Goal: Information Seeking & Learning: Find specific fact

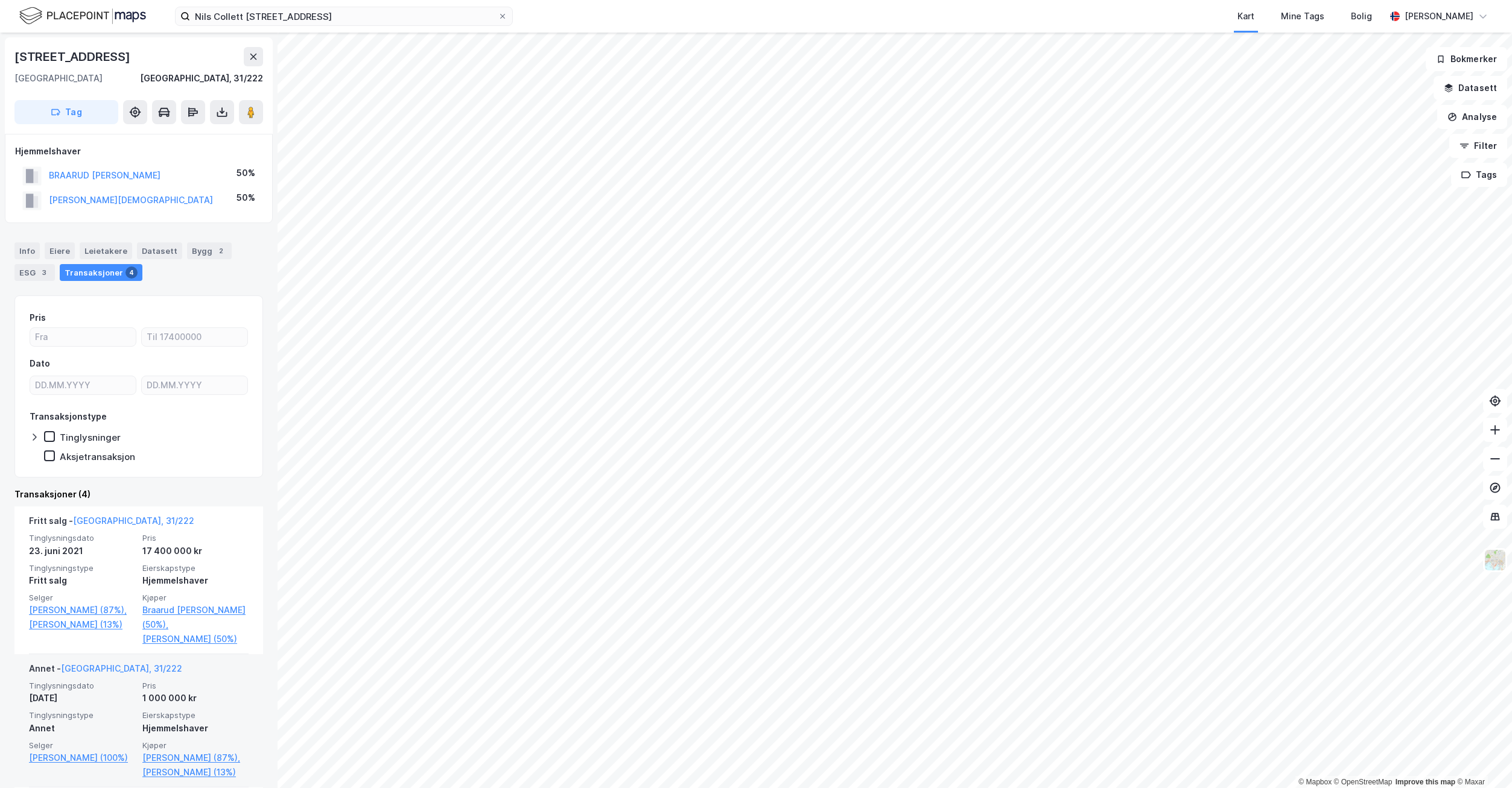
scroll to position [323, 0]
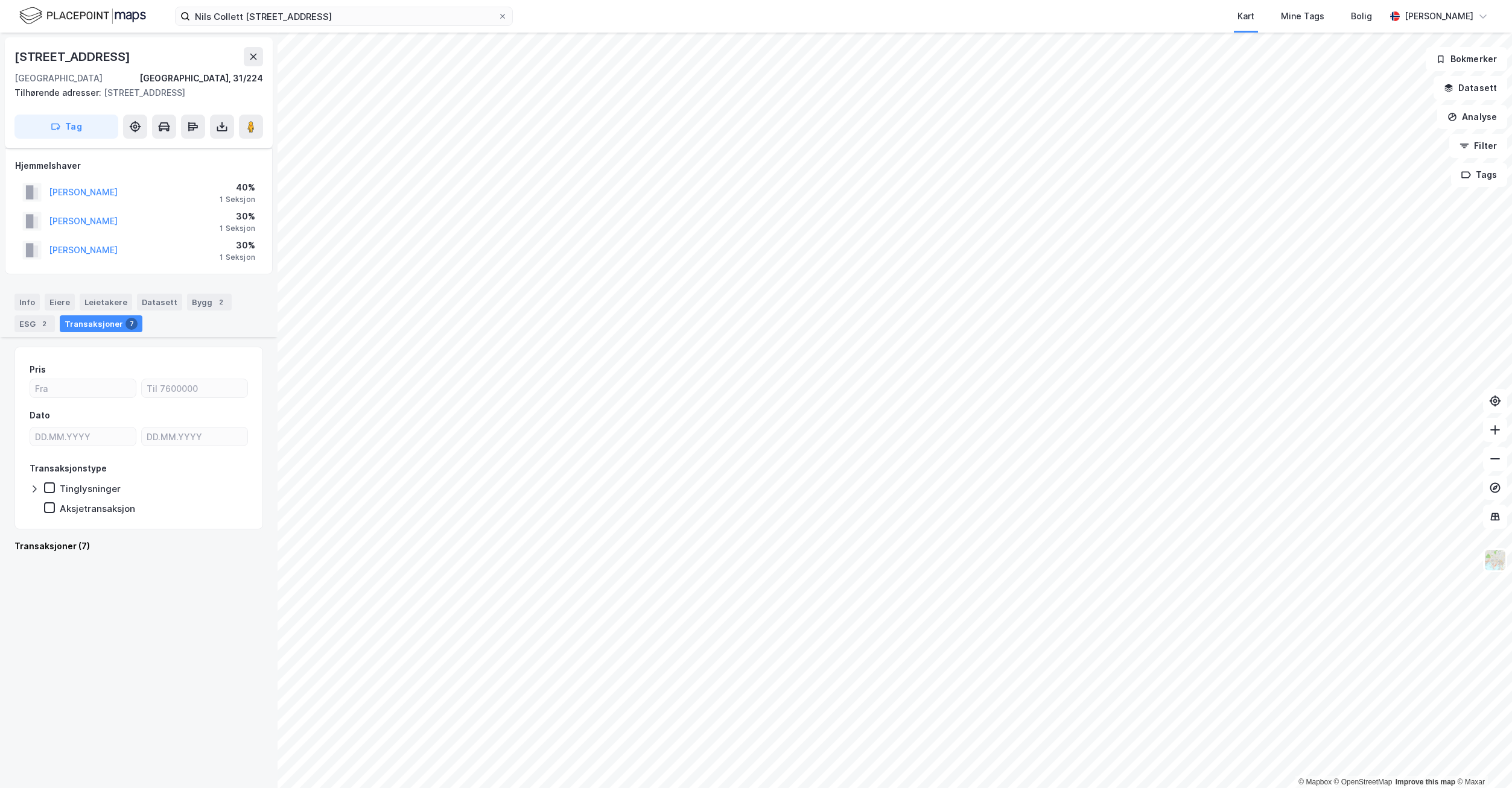
scroll to position [819, 0]
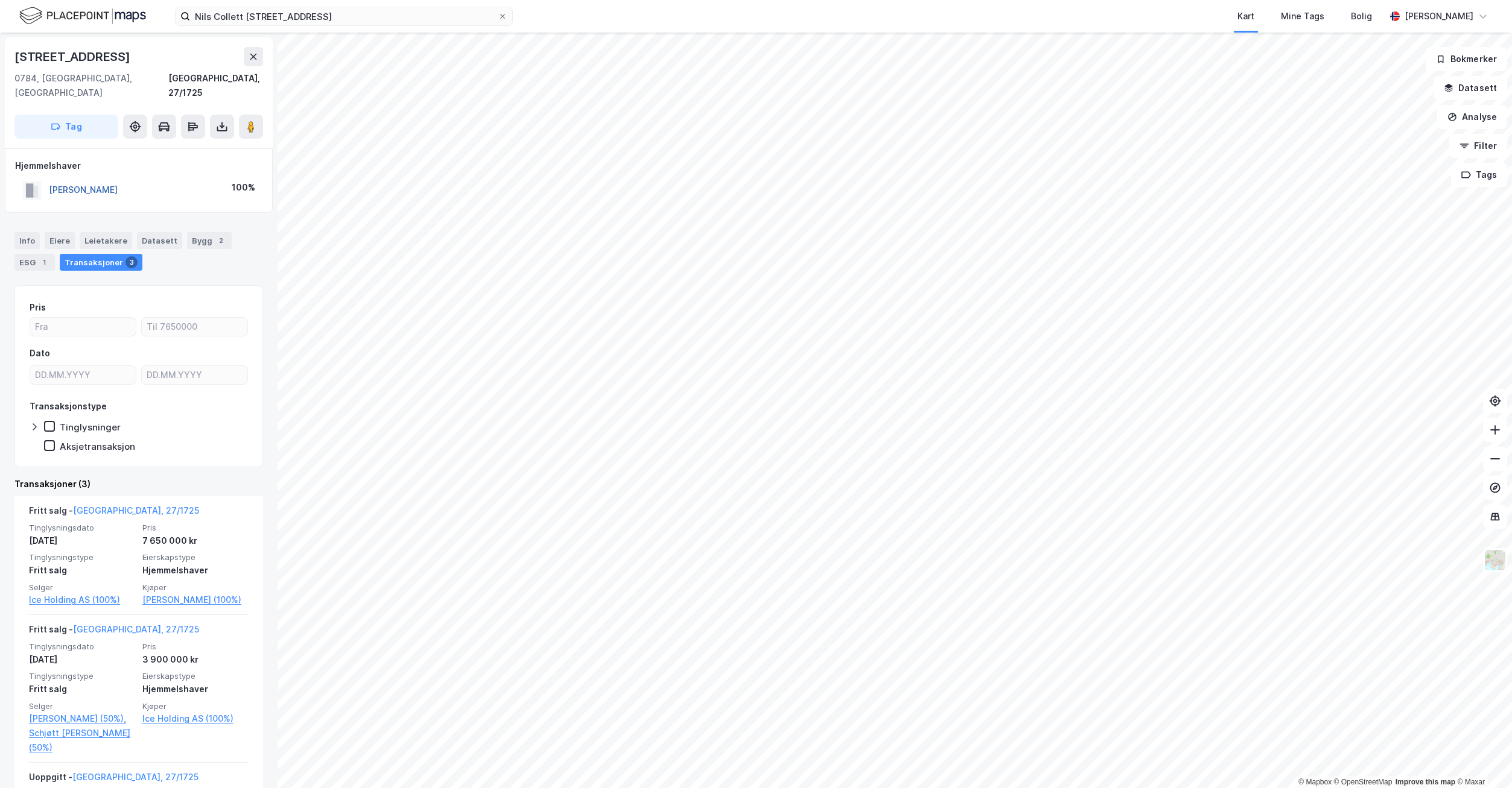
click at [0, 0] on button "[PERSON_NAME]" at bounding box center [0, 0] width 0 height 0
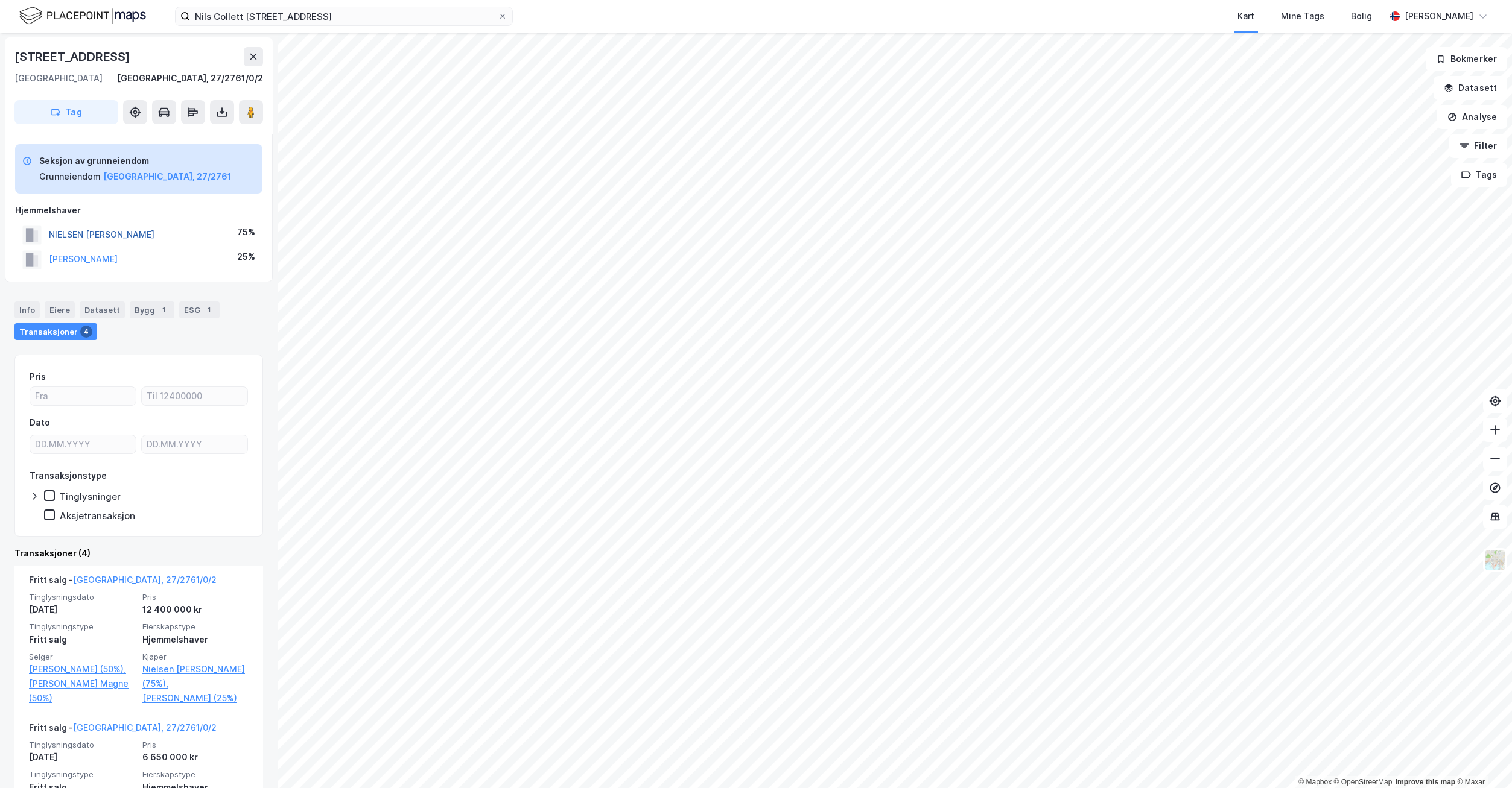
click at [0, 0] on button "NIELSEN [PERSON_NAME]" at bounding box center [0, 0] width 0 height 0
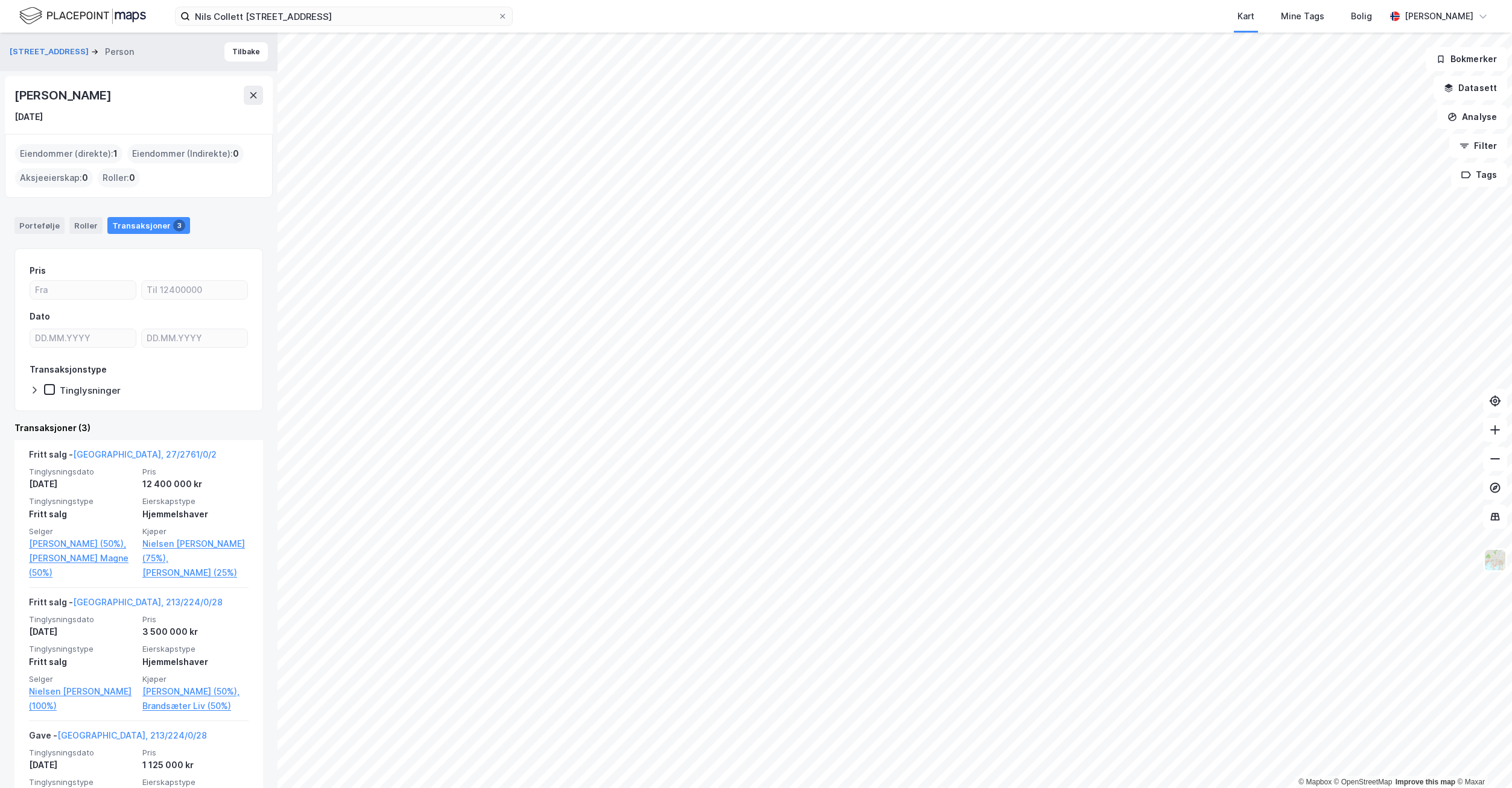
drag, startPoint x: 184, startPoint y: 98, endPoint x: 13, endPoint y: 96, distance: 171.0
click at [13, 96] on div "[PERSON_NAME] [DATE]" at bounding box center [138, 104] width 268 height 58
copy div "[PERSON_NAME]"
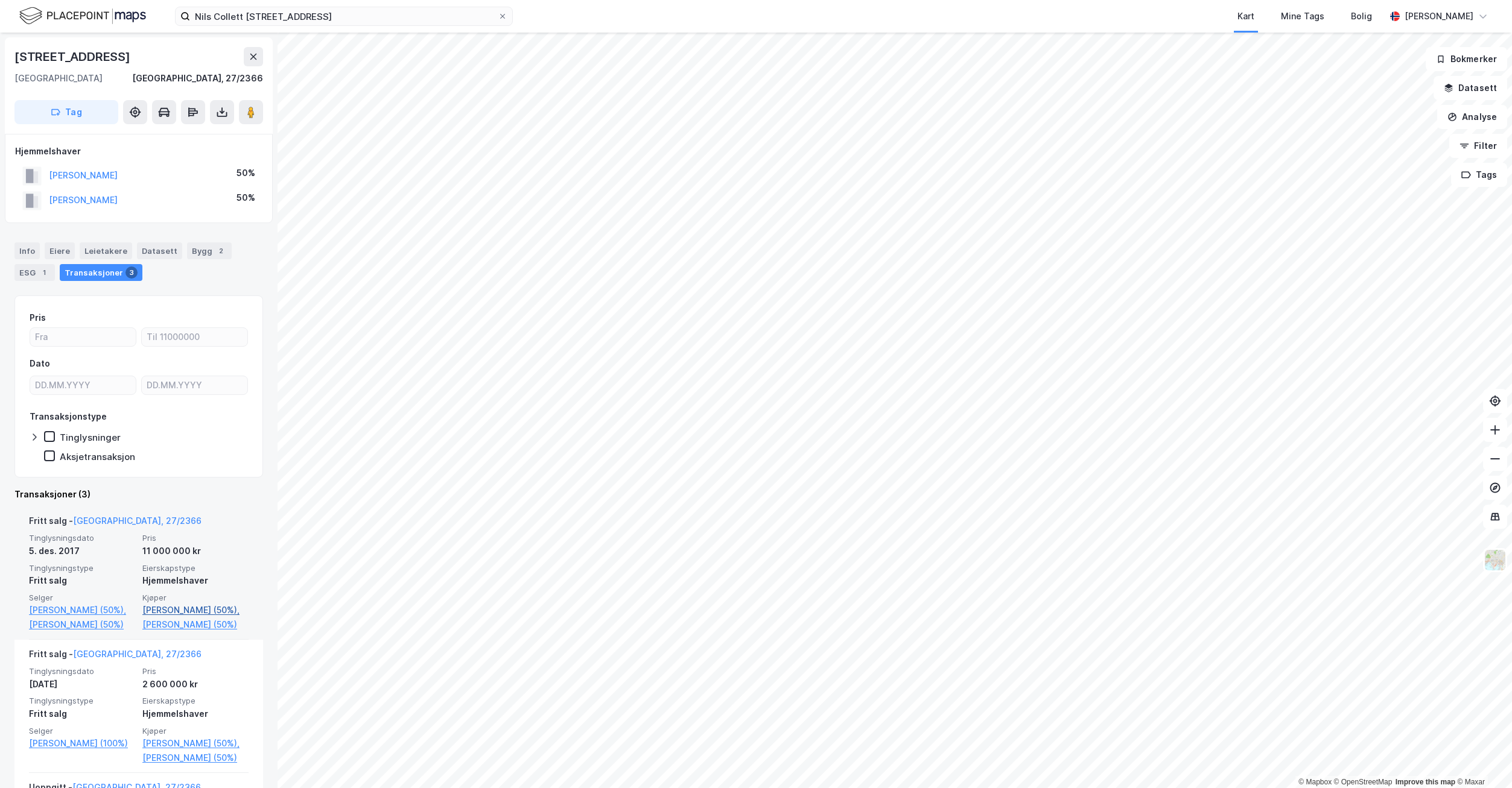
click at [164, 612] on link "[PERSON_NAME] (50%)," at bounding box center [195, 610] width 106 height 15
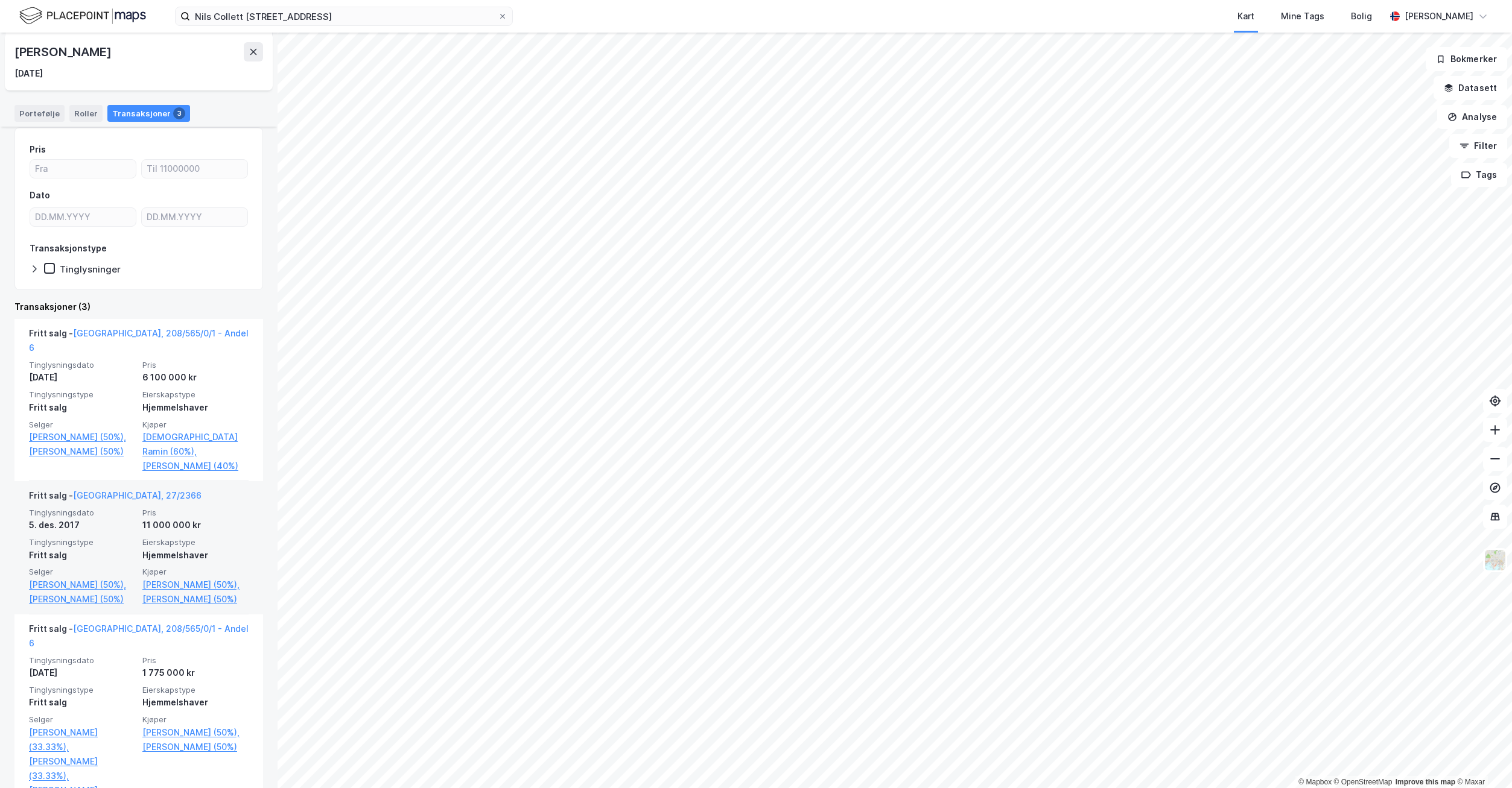
scroll to position [124, 0]
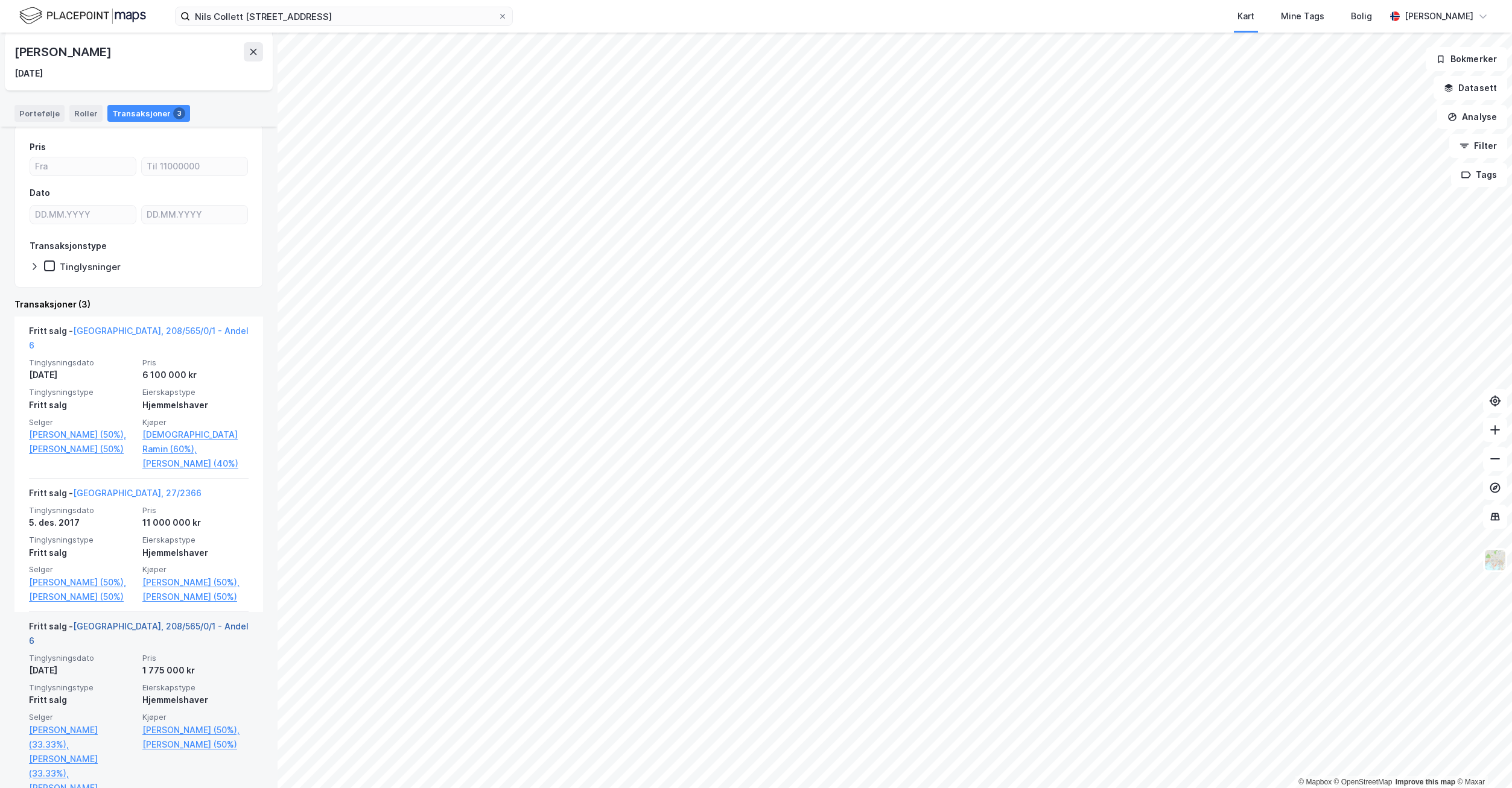
click at [146, 627] on link "[GEOGRAPHIC_DATA], 208/565/0/1 - Andel 6" at bounding box center [139, 634] width 220 height 25
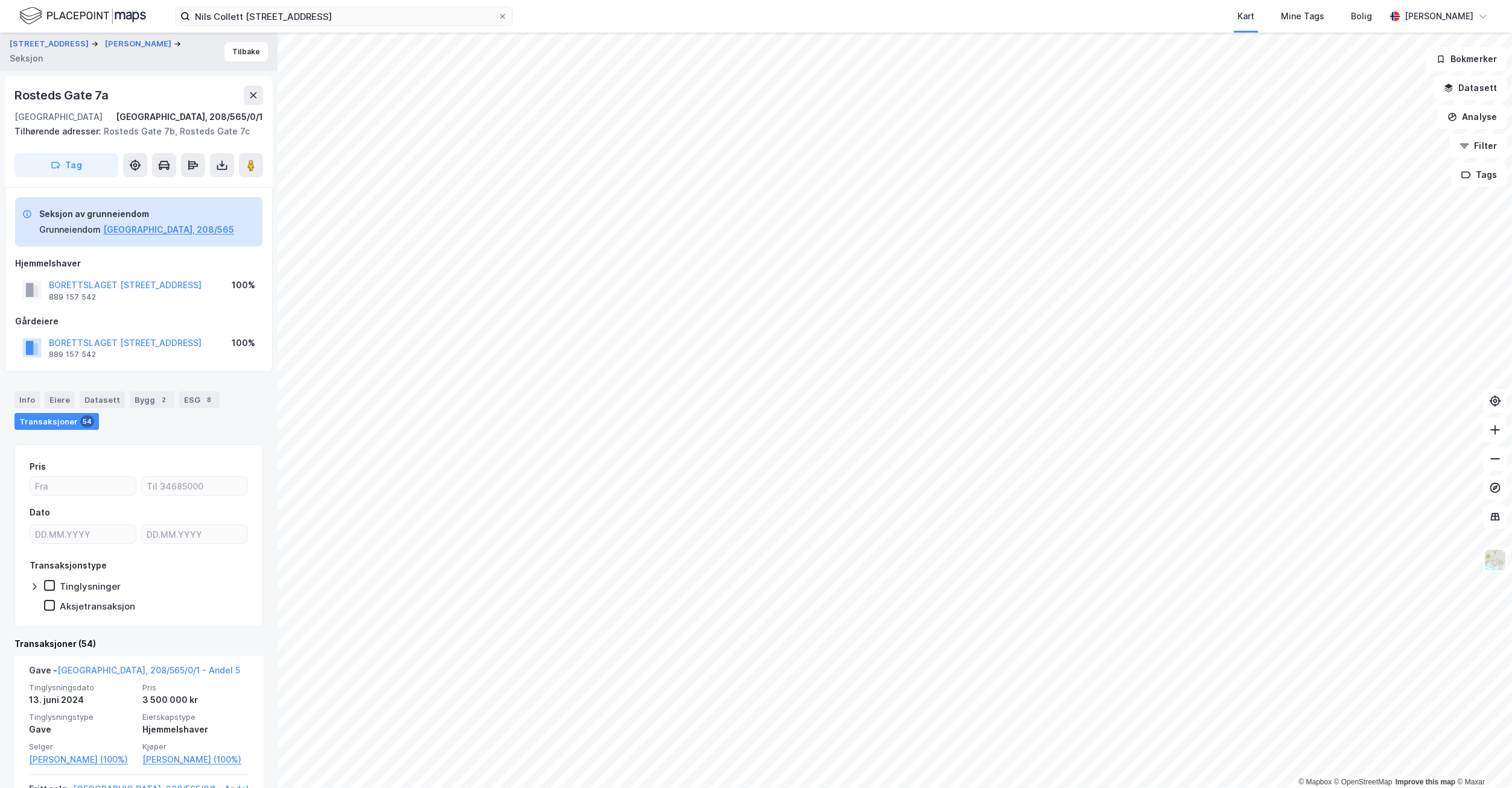
drag, startPoint x: 268, startPoint y: 617, endPoint x: 137, endPoint y: 293, distance: 349.5
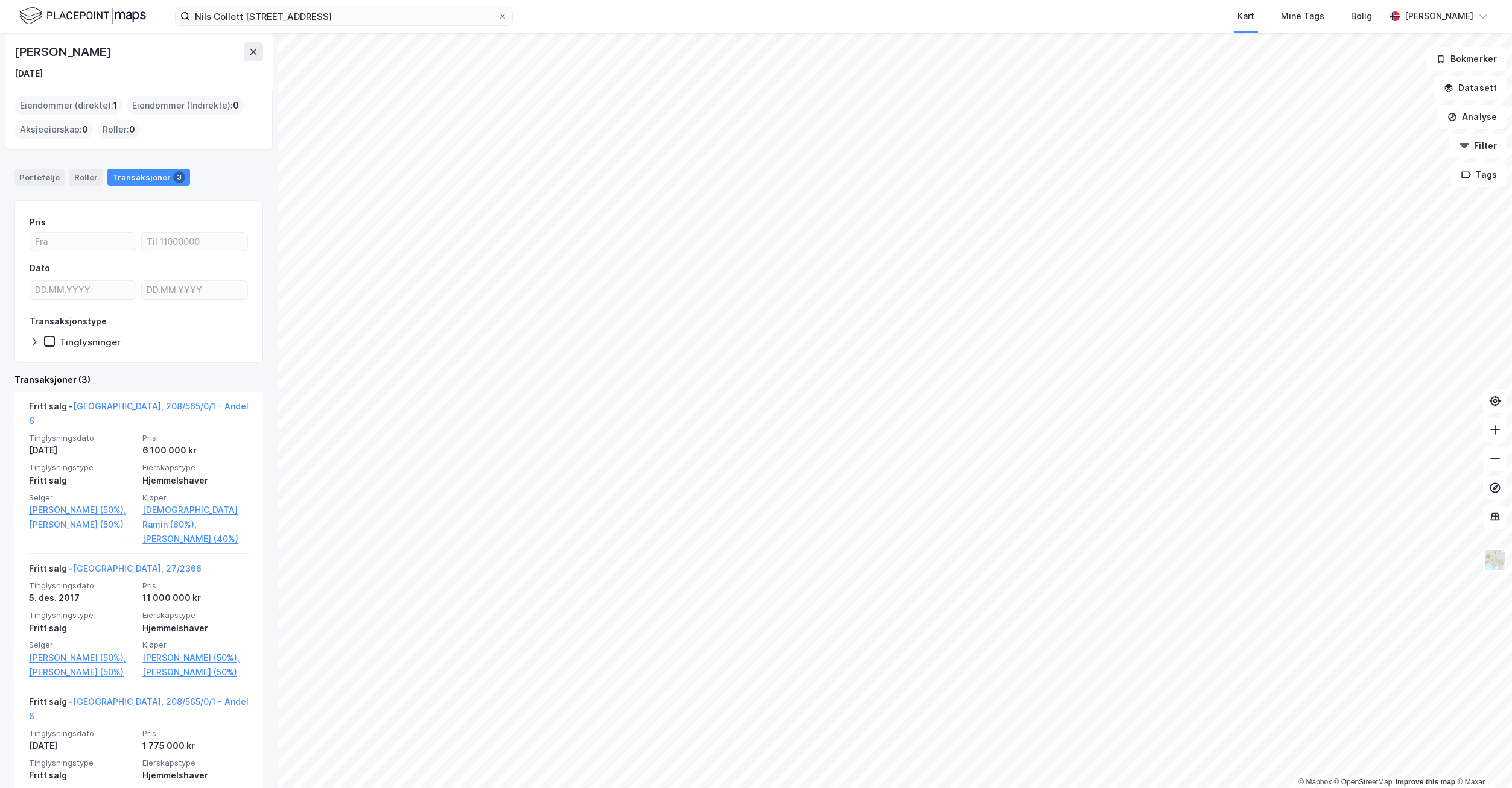
scroll to position [124, 0]
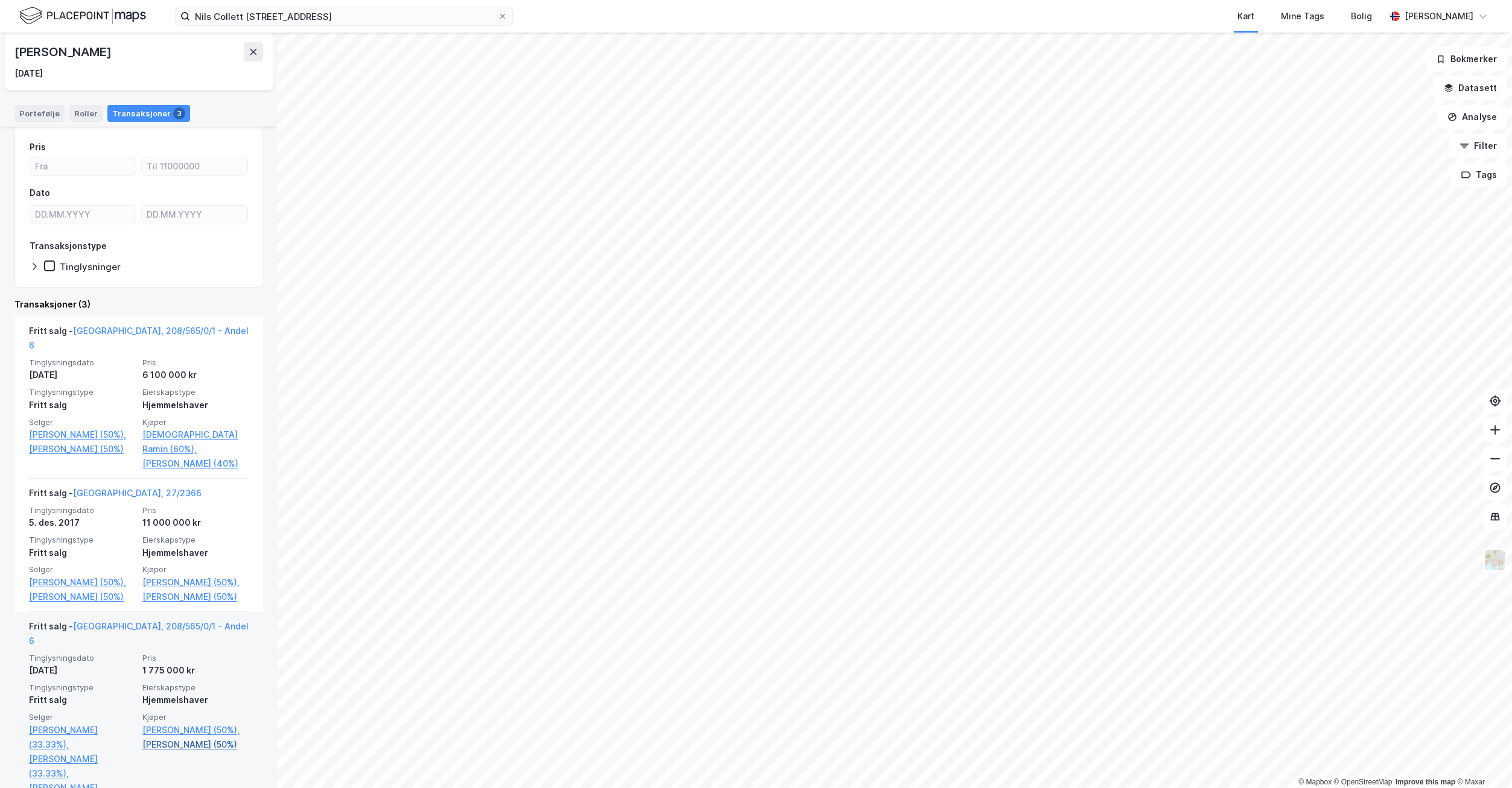
click at [153, 747] on link "[PERSON_NAME] (50%)" at bounding box center [195, 744] width 106 height 15
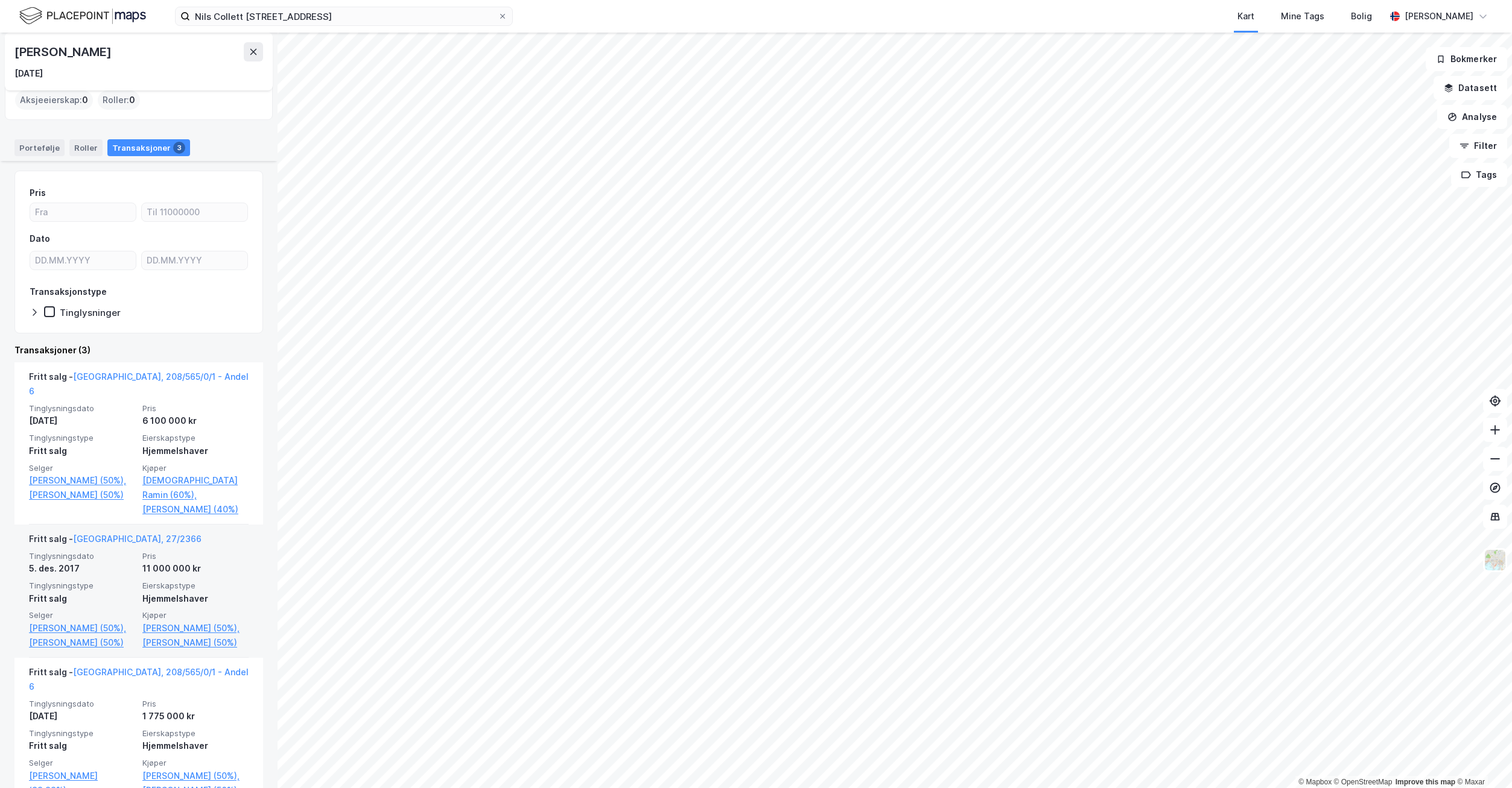
scroll to position [124, 0]
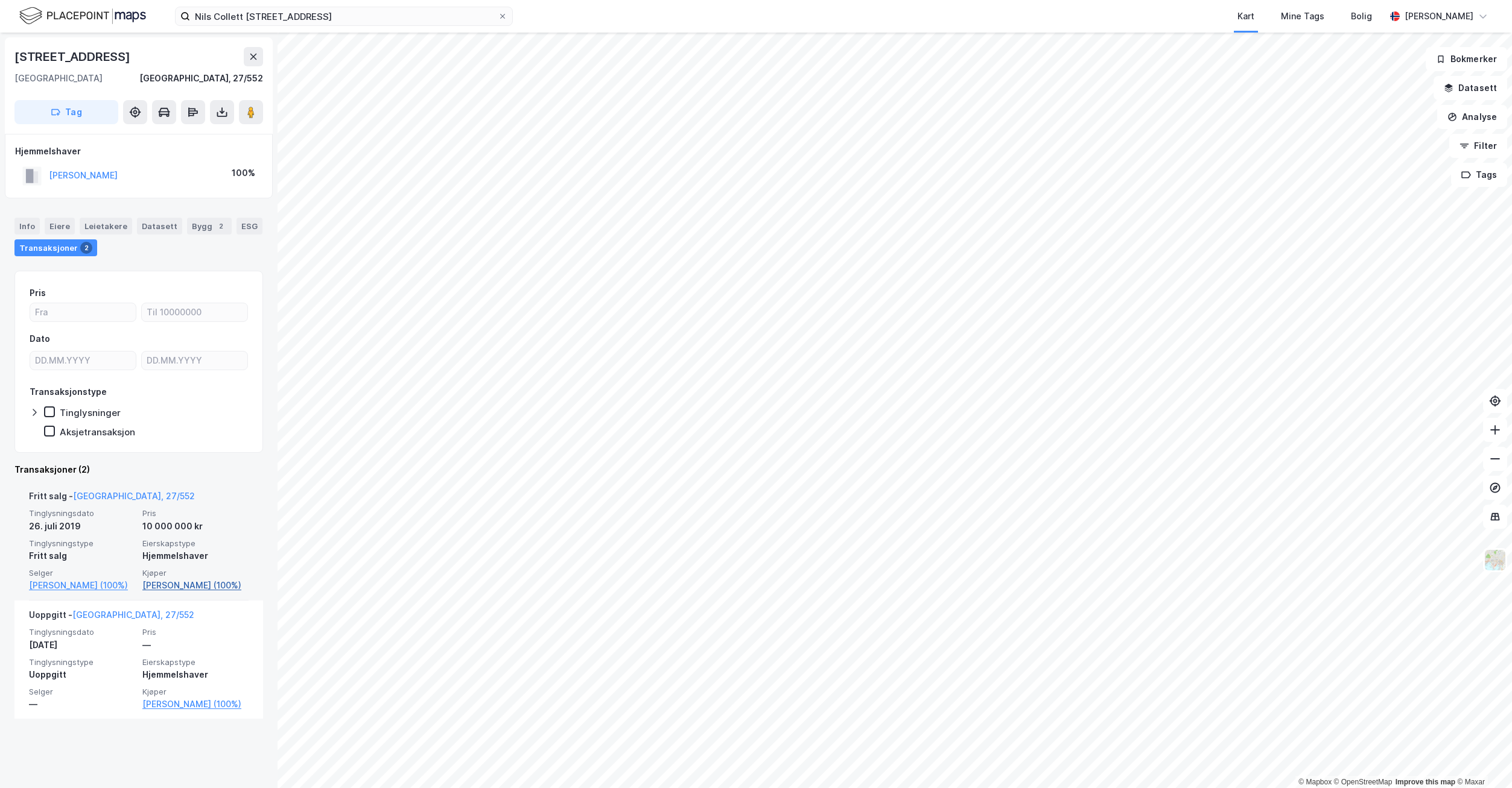
click at [189, 585] on link "[PERSON_NAME] (100%)" at bounding box center [195, 585] width 106 height 15
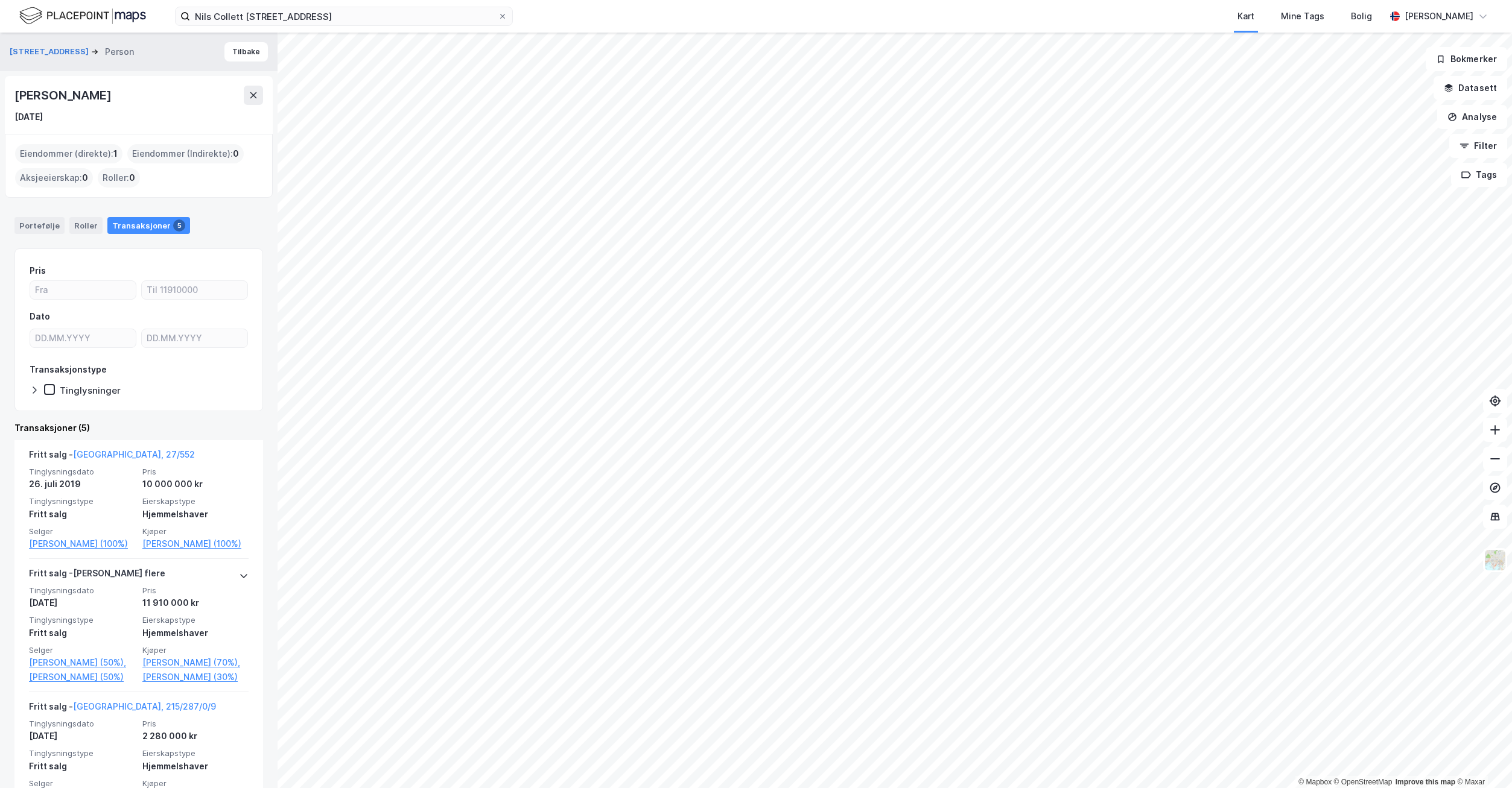
scroll to position [361, 0]
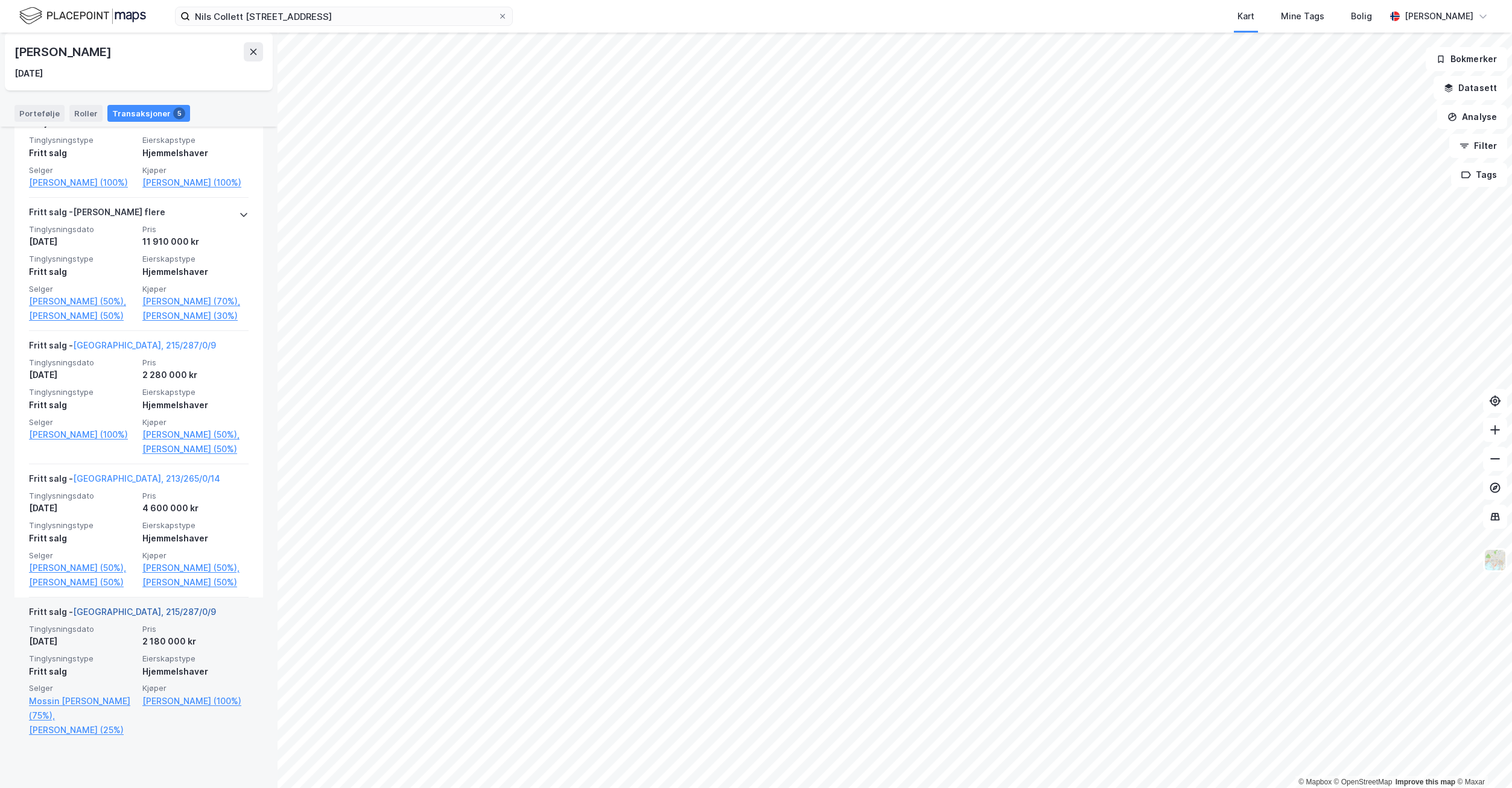
click at [116, 617] on link "[GEOGRAPHIC_DATA], 215/287/0/9" at bounding box center [144, 611] width 143 height 10
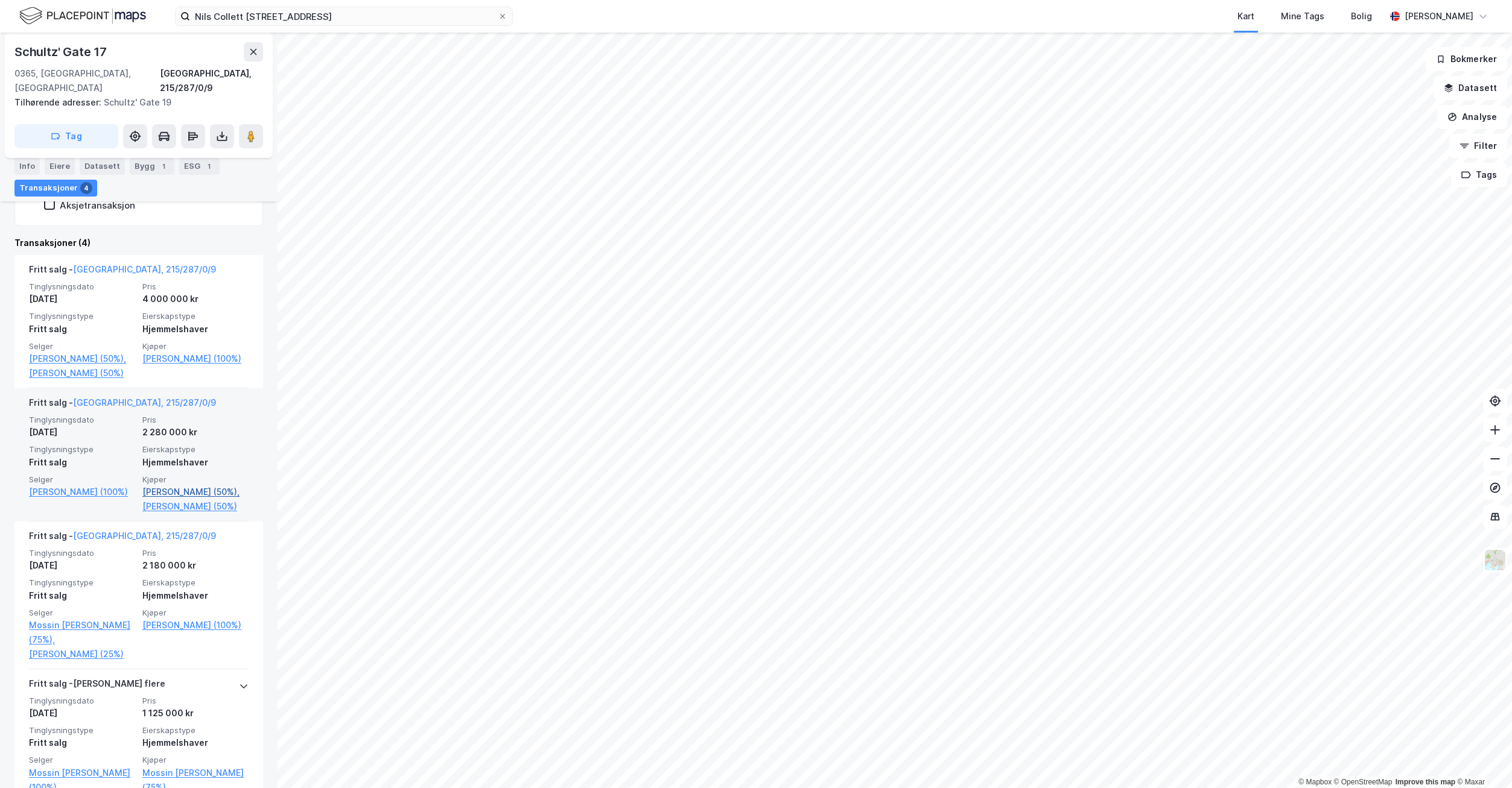
scroll to position [350, 0]
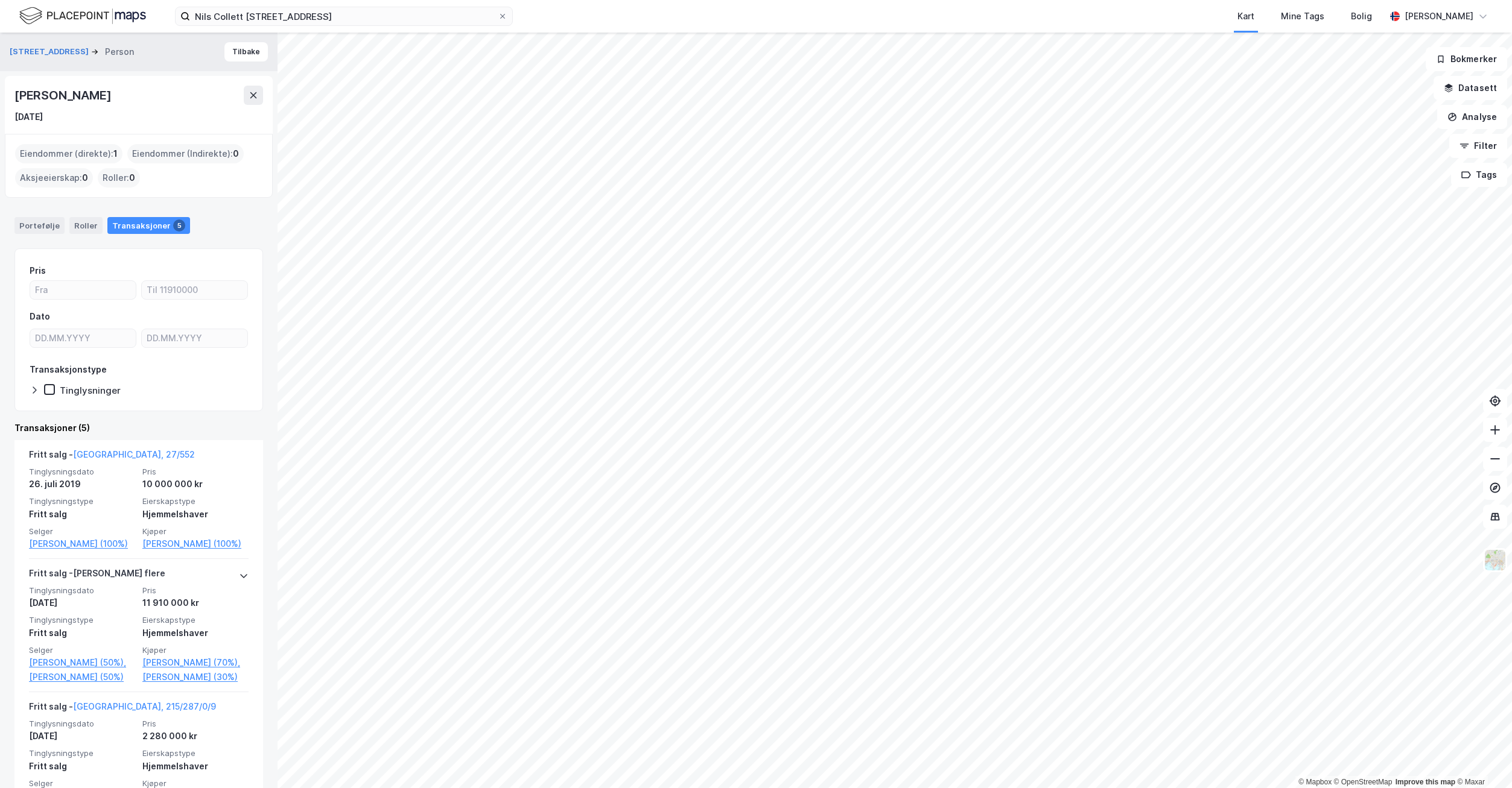
scroll to position [361, 0]
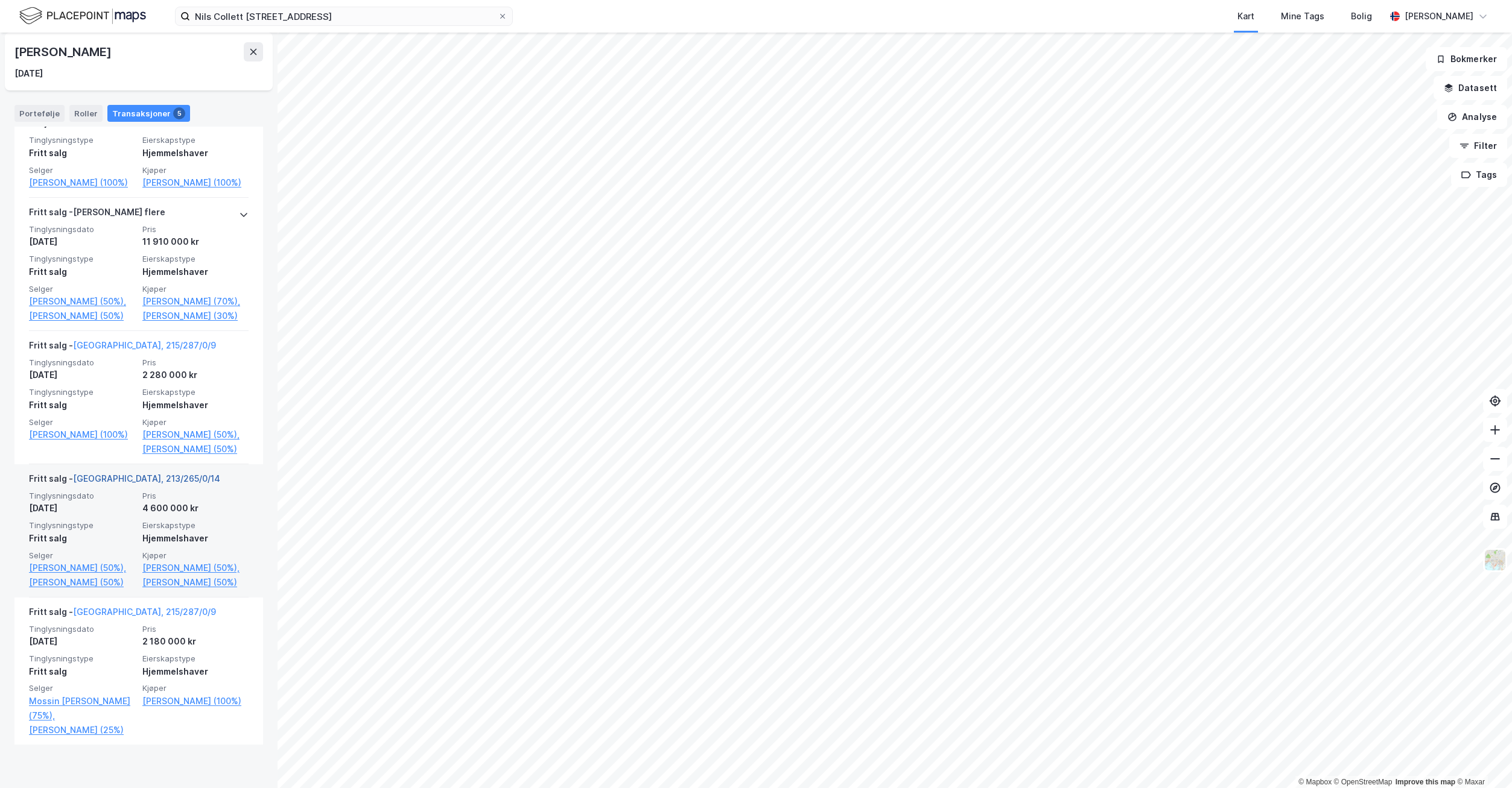
click at [125, 484] on link "[GEOGRAPHIC_DATA], 213/265/0/14" at bounding box center [147, 478] width 148 height 10
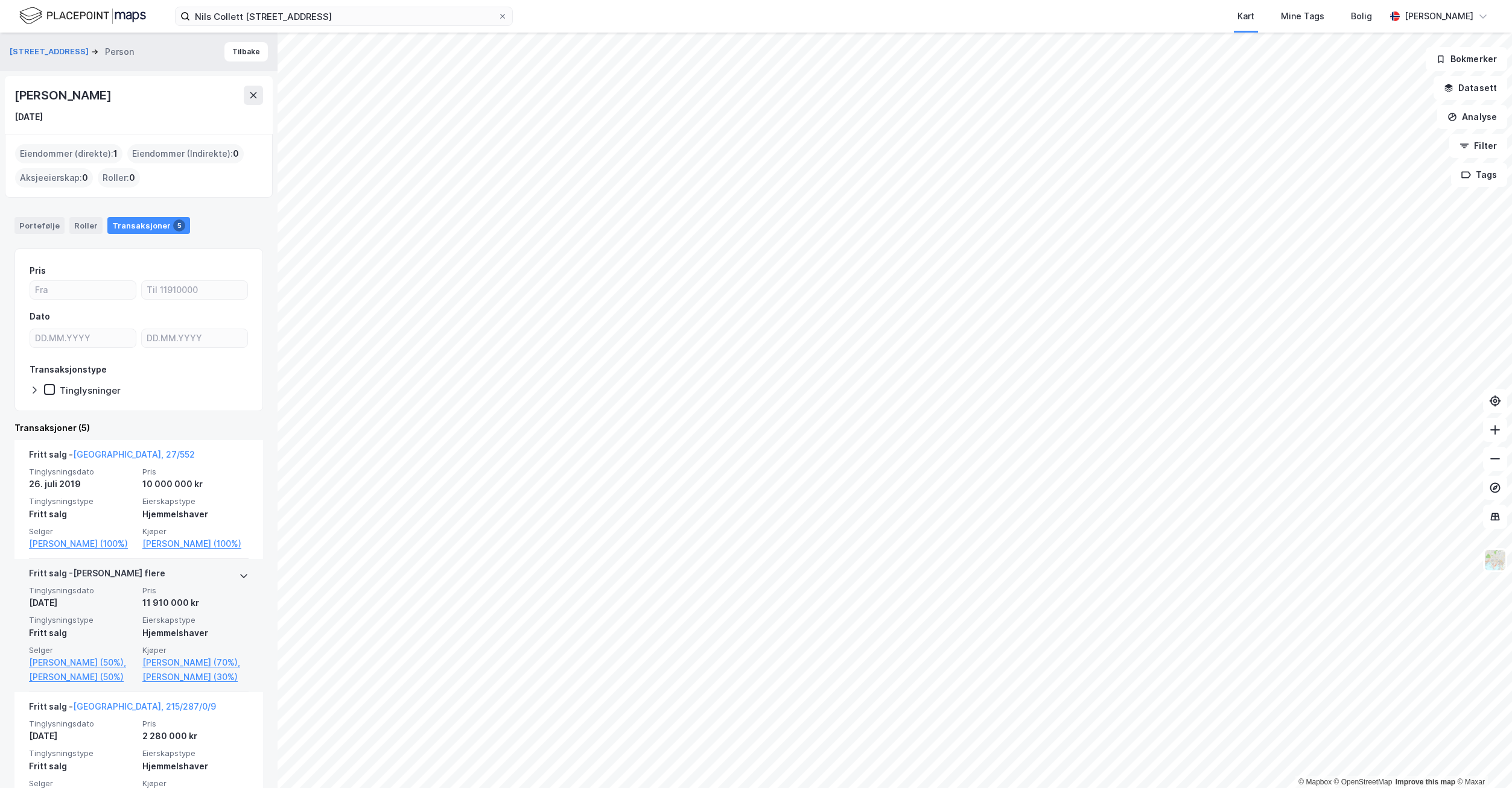
click at [239, 576] on icon at bounding box center [244, 576] width 10 height 10
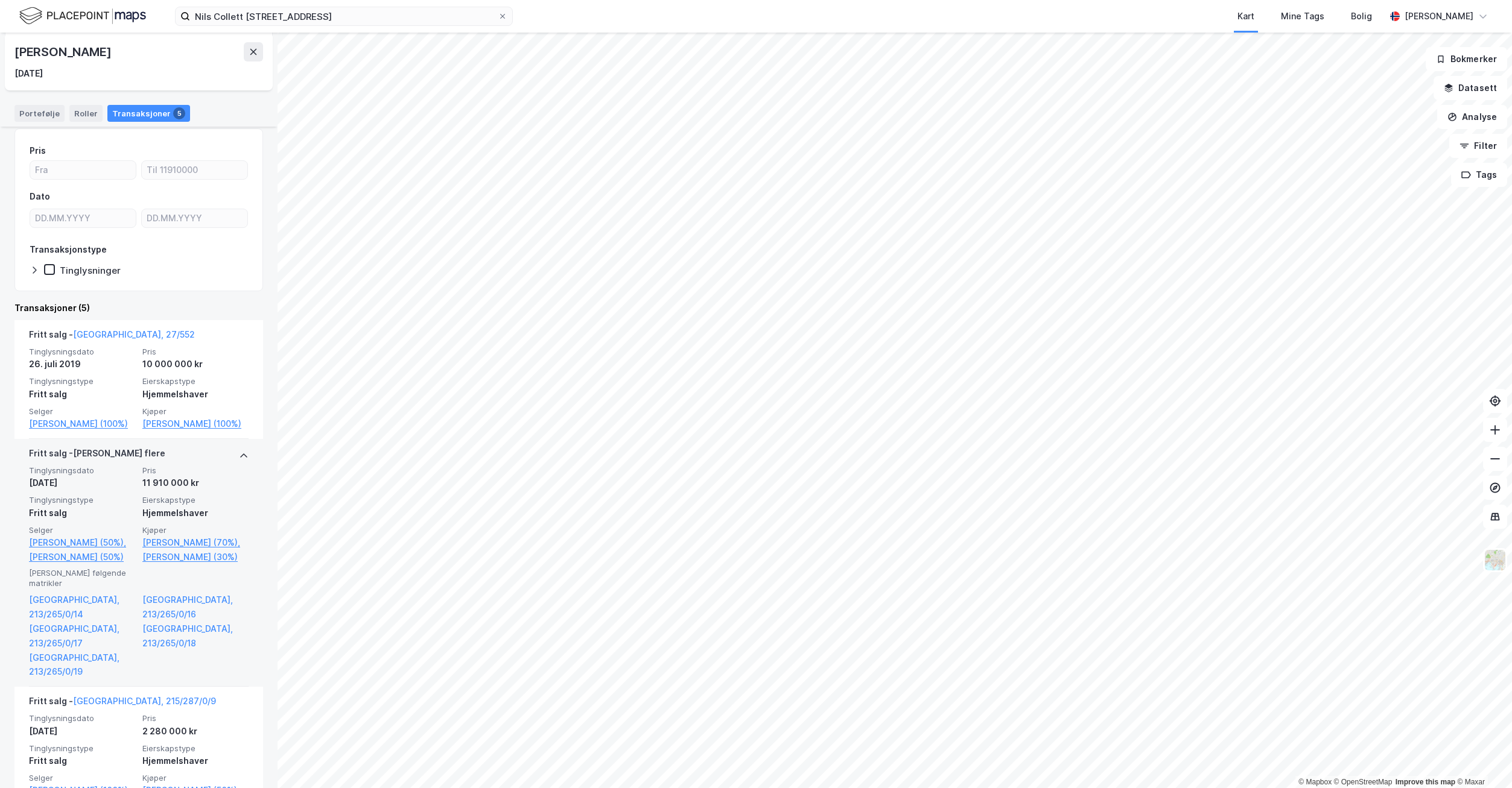
scroll to position [181, 0]
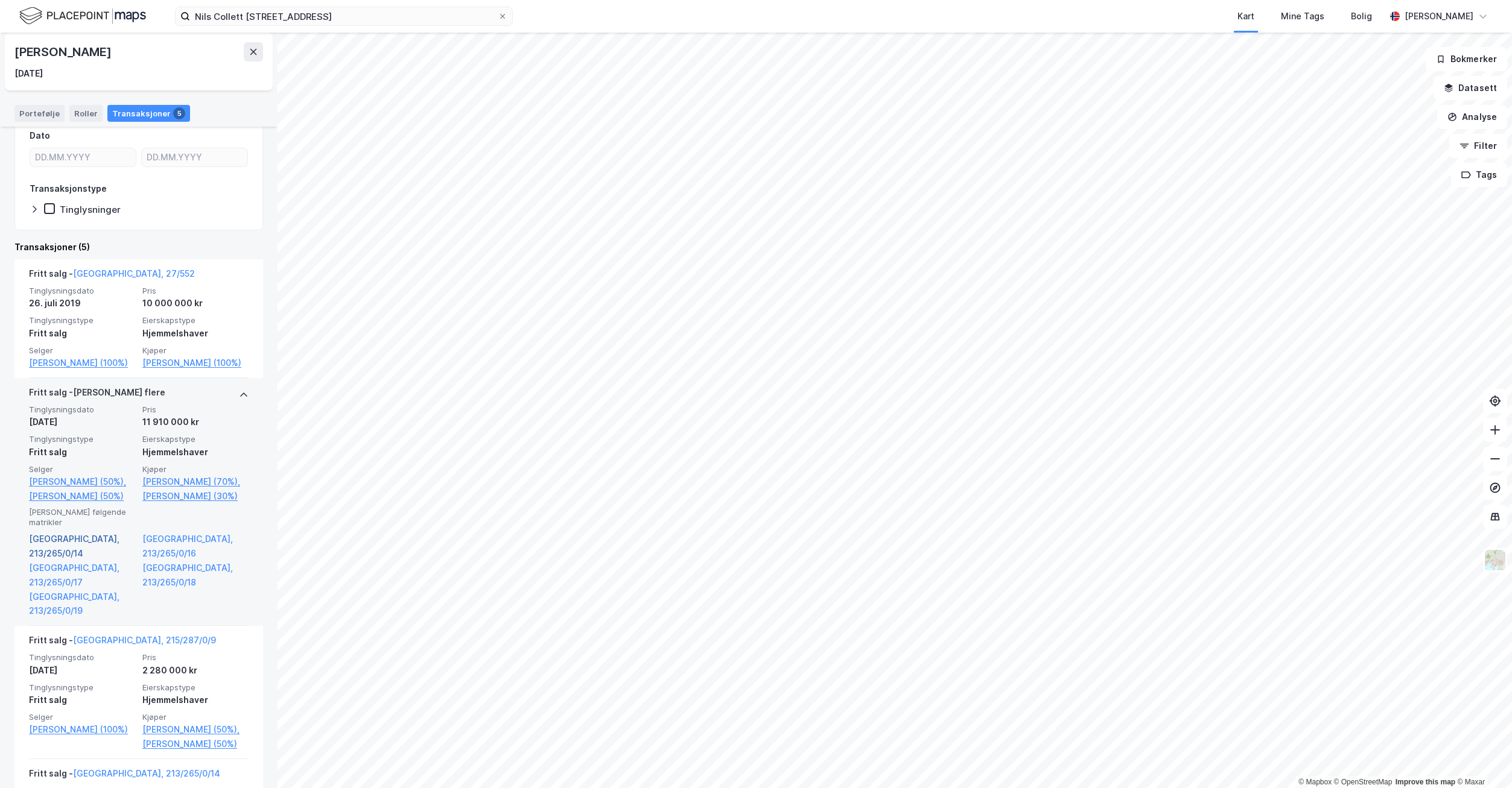
click at [62, 532] on link "[GEOGRAPHIC_DATA], 213/265/0/14" at bounding box center [82, 547] width 106 height 29
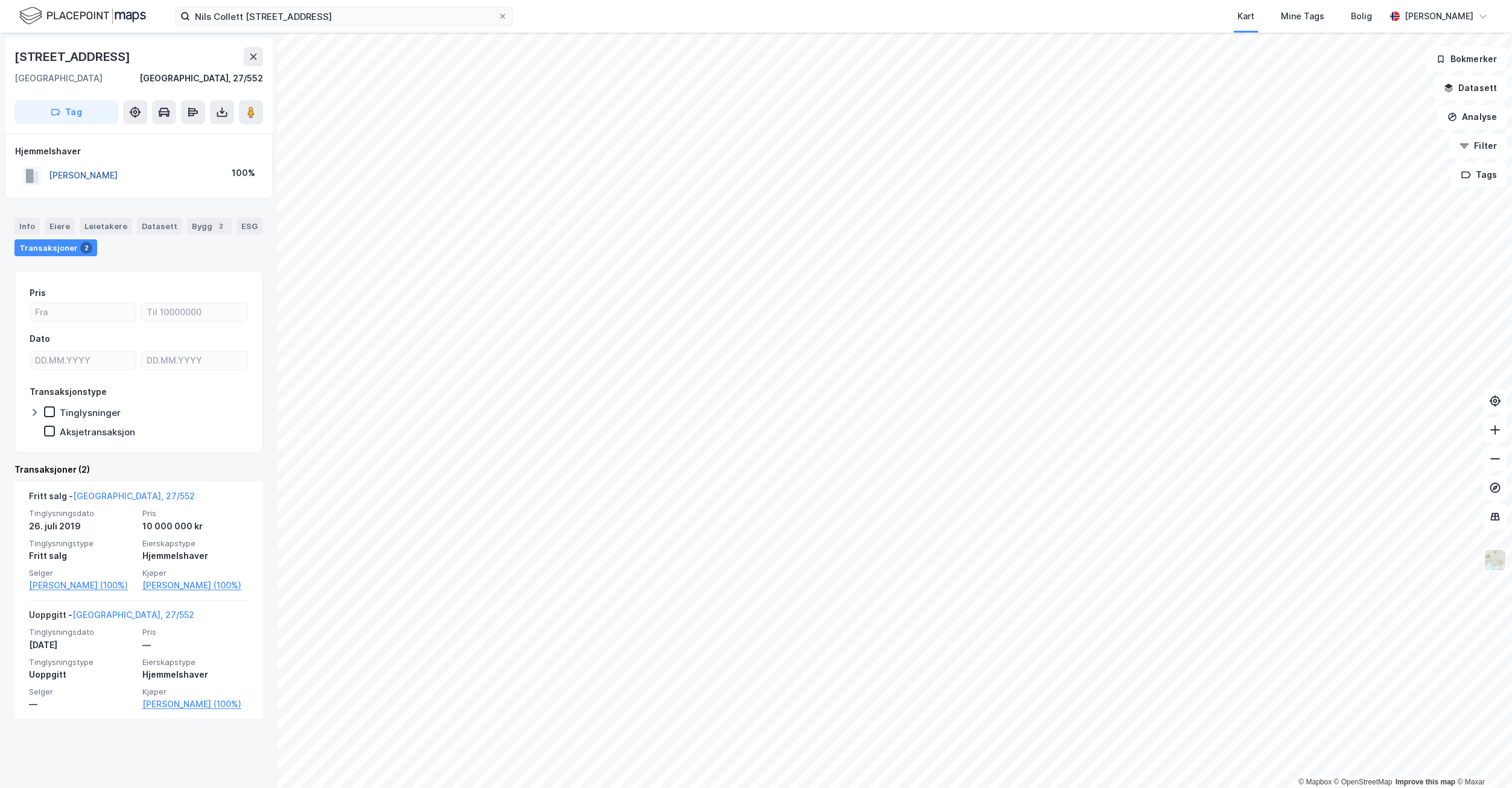
click at [0, 0] on button "[PERSON_NAME]" at bounding box center [0, 0] width 0 height 0
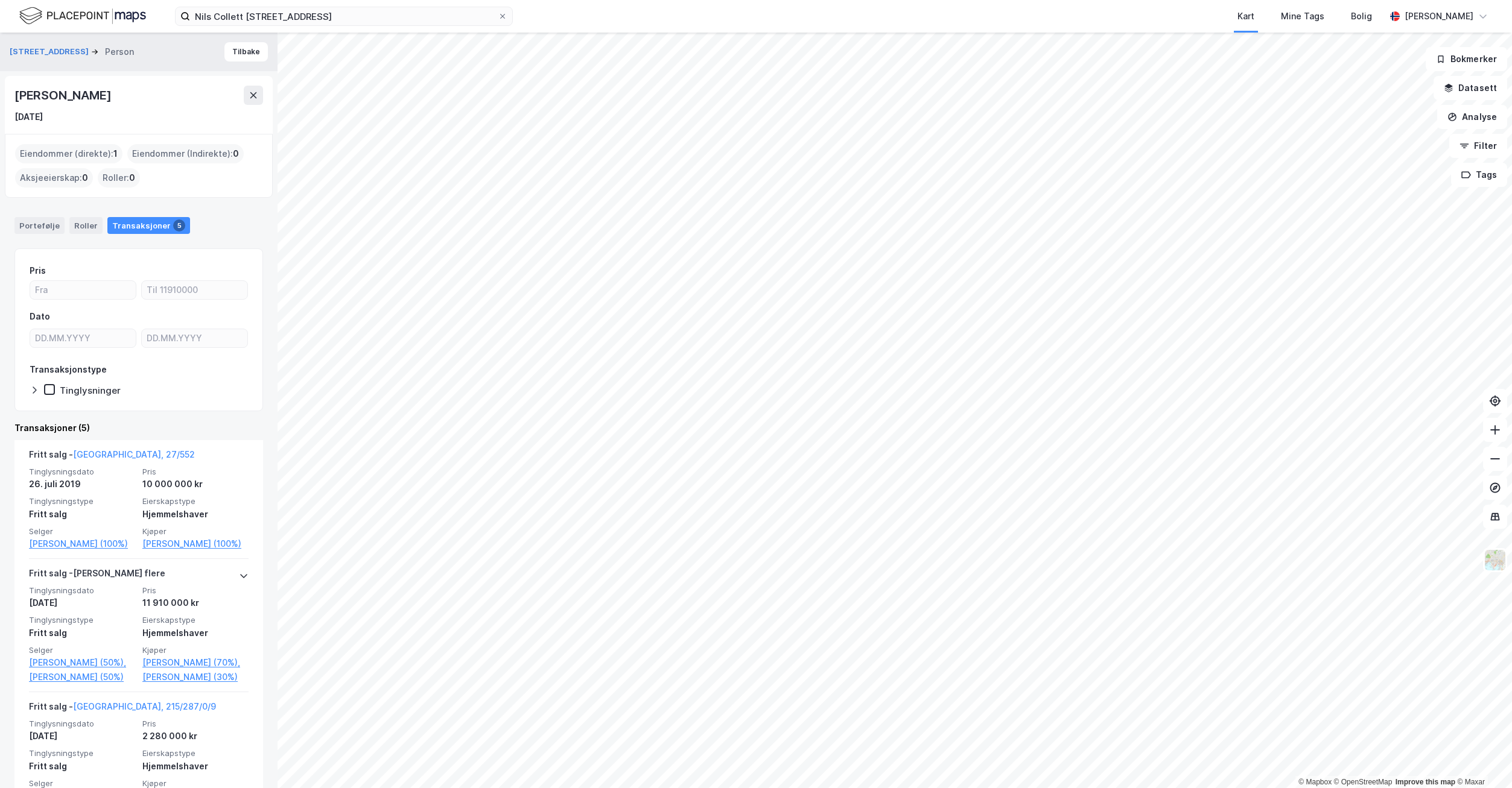
drag, startPoint x: 115, startPoint y: 94, endPoint x: 7, endPoint y: 97, distance: 108.0
click at [7, 97] on div "[PERSON_NAME] [DATE]" at bounding box center [138, 104] width 268 height 58
copy div "[PERSON_NAME]"
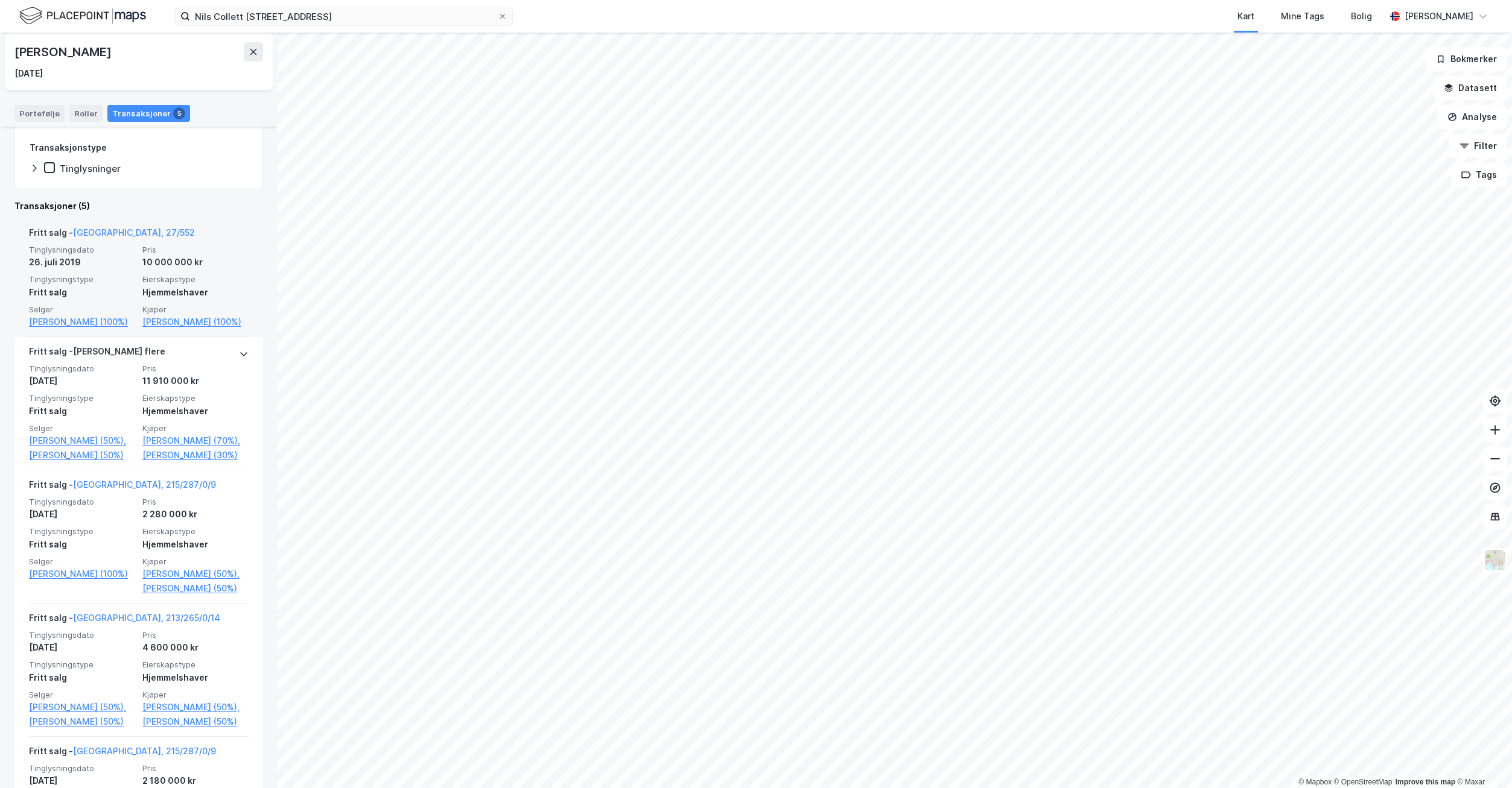
scroll to position [241, 0]
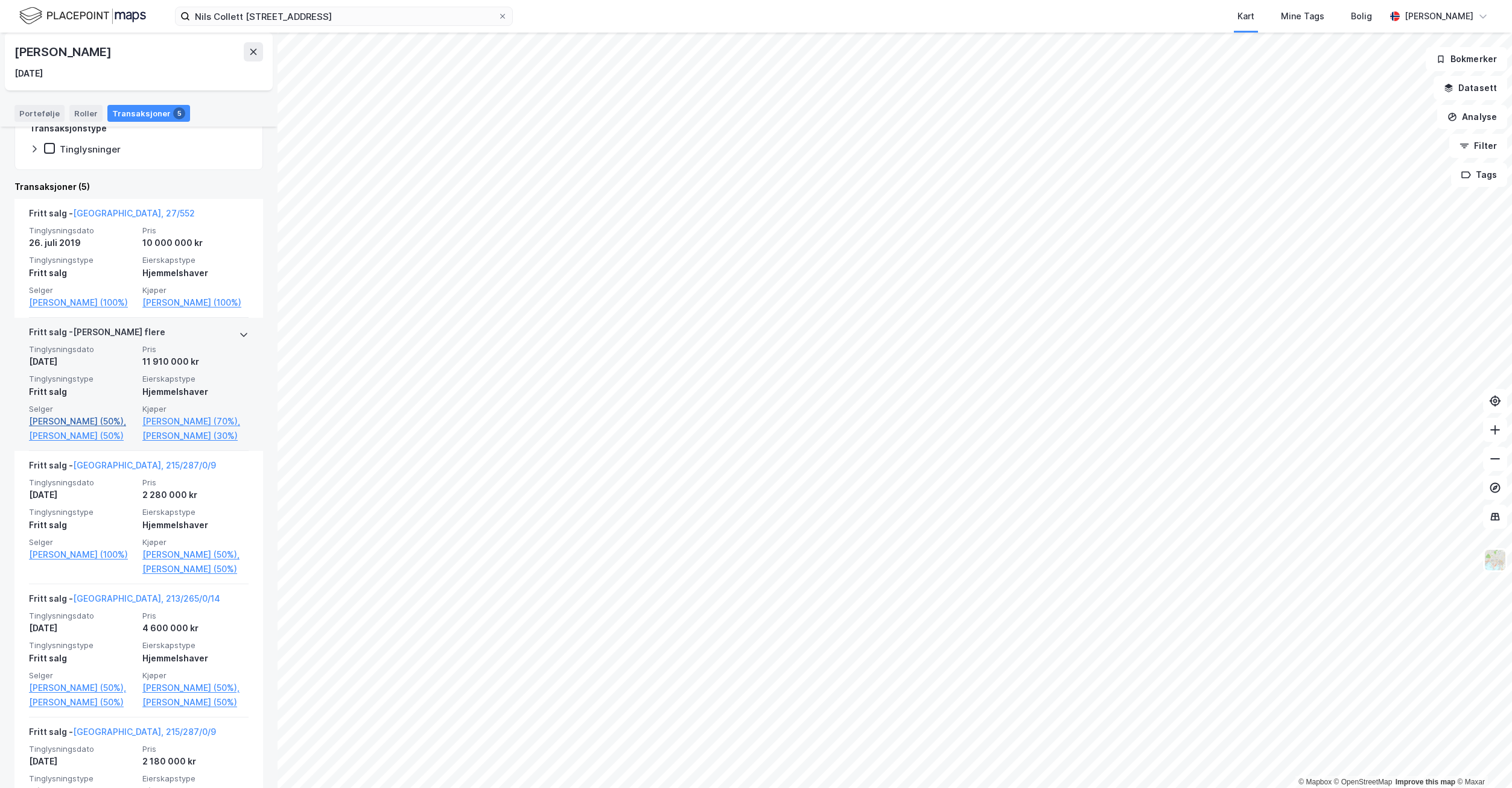
click at [61, 419] on link "[PERSON_NAME] (50%)," at bounding box center [82, 422] width 106 height 15
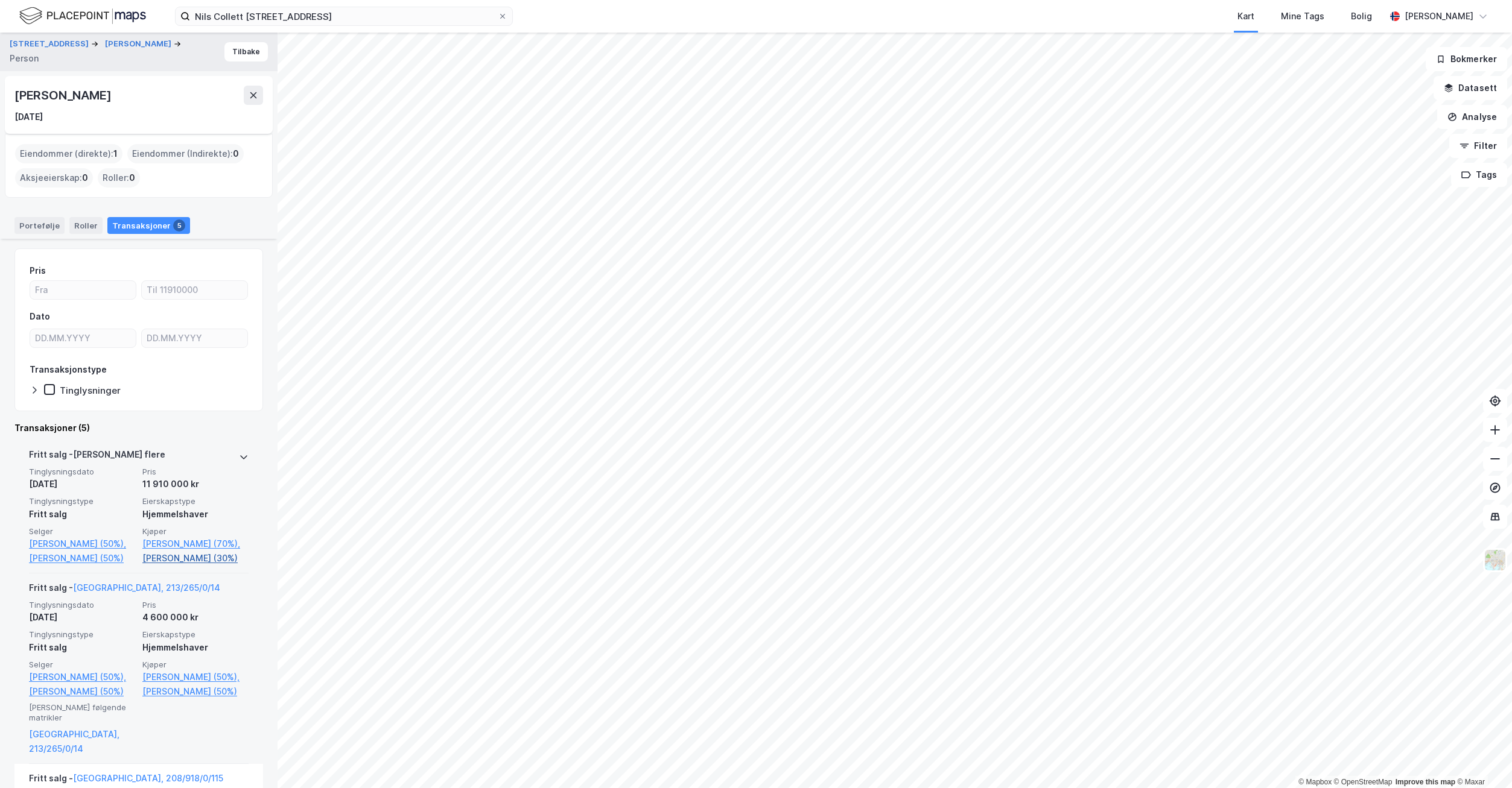
scroll to position [379, 0]
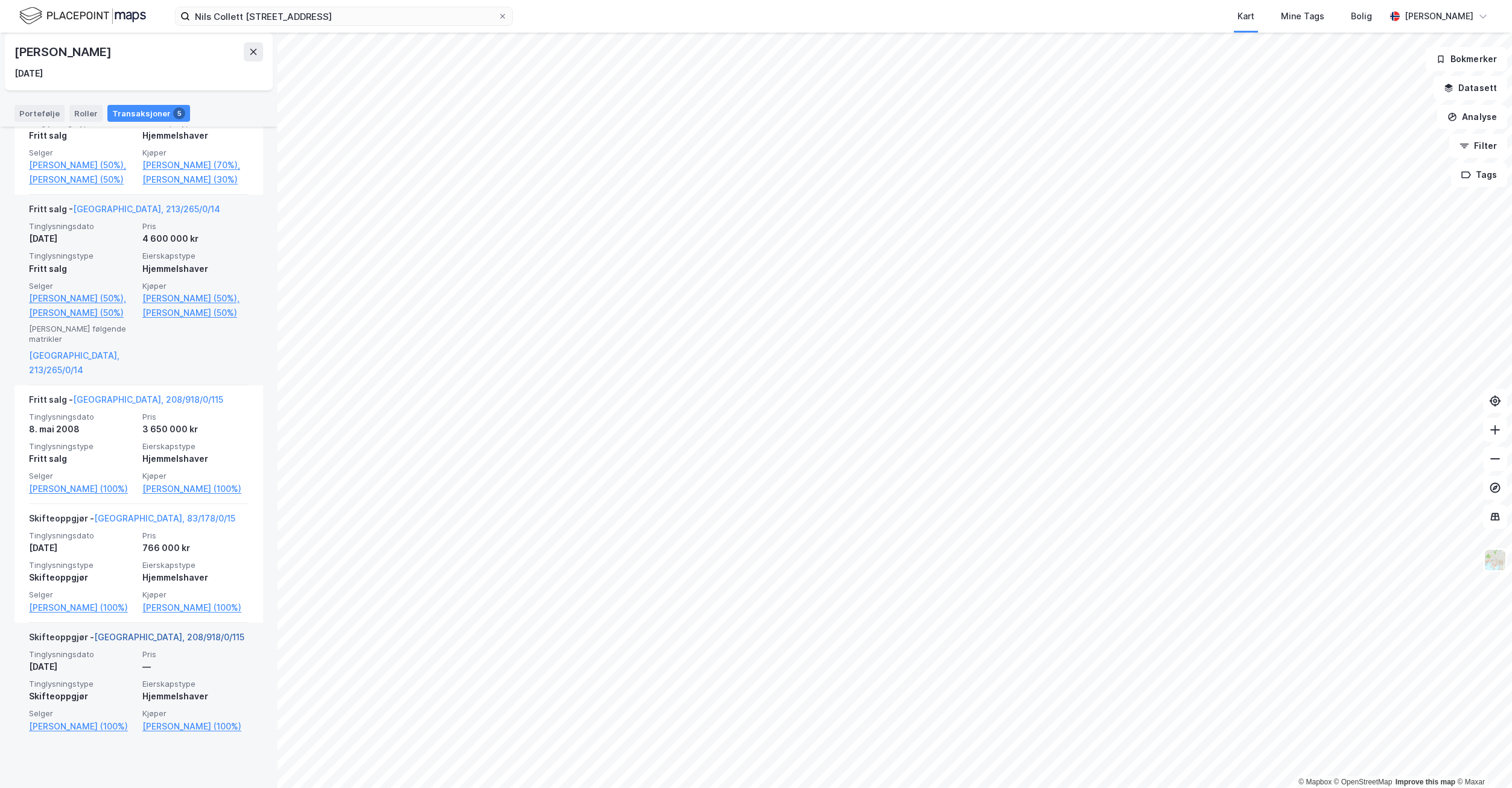
click at [114, 642] on link "[GEOGRAPHIC_DATA], 208/918/0/115" at bounding box center [170, 637] width 151 height 10
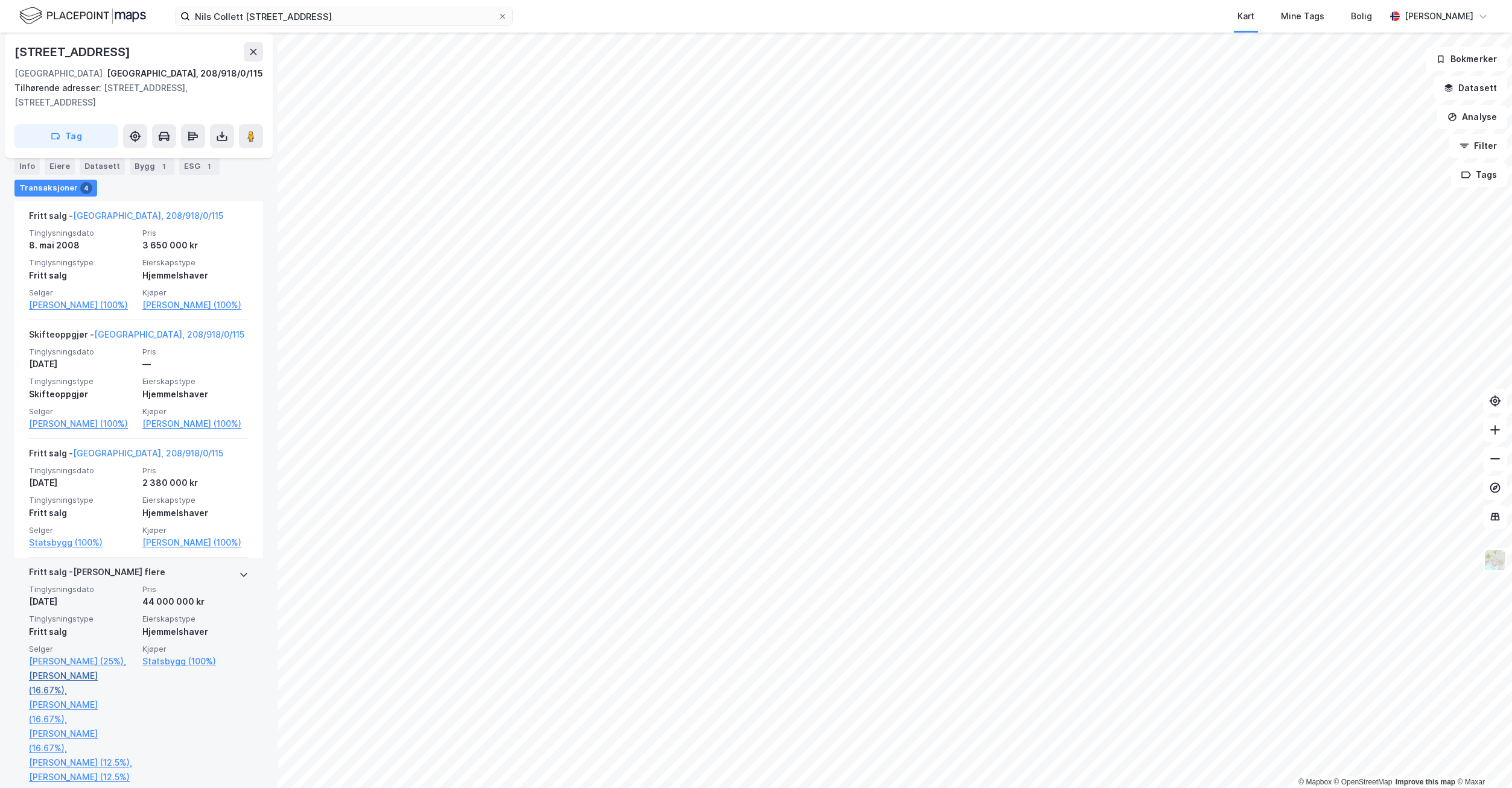
scroll to position [468, 0]
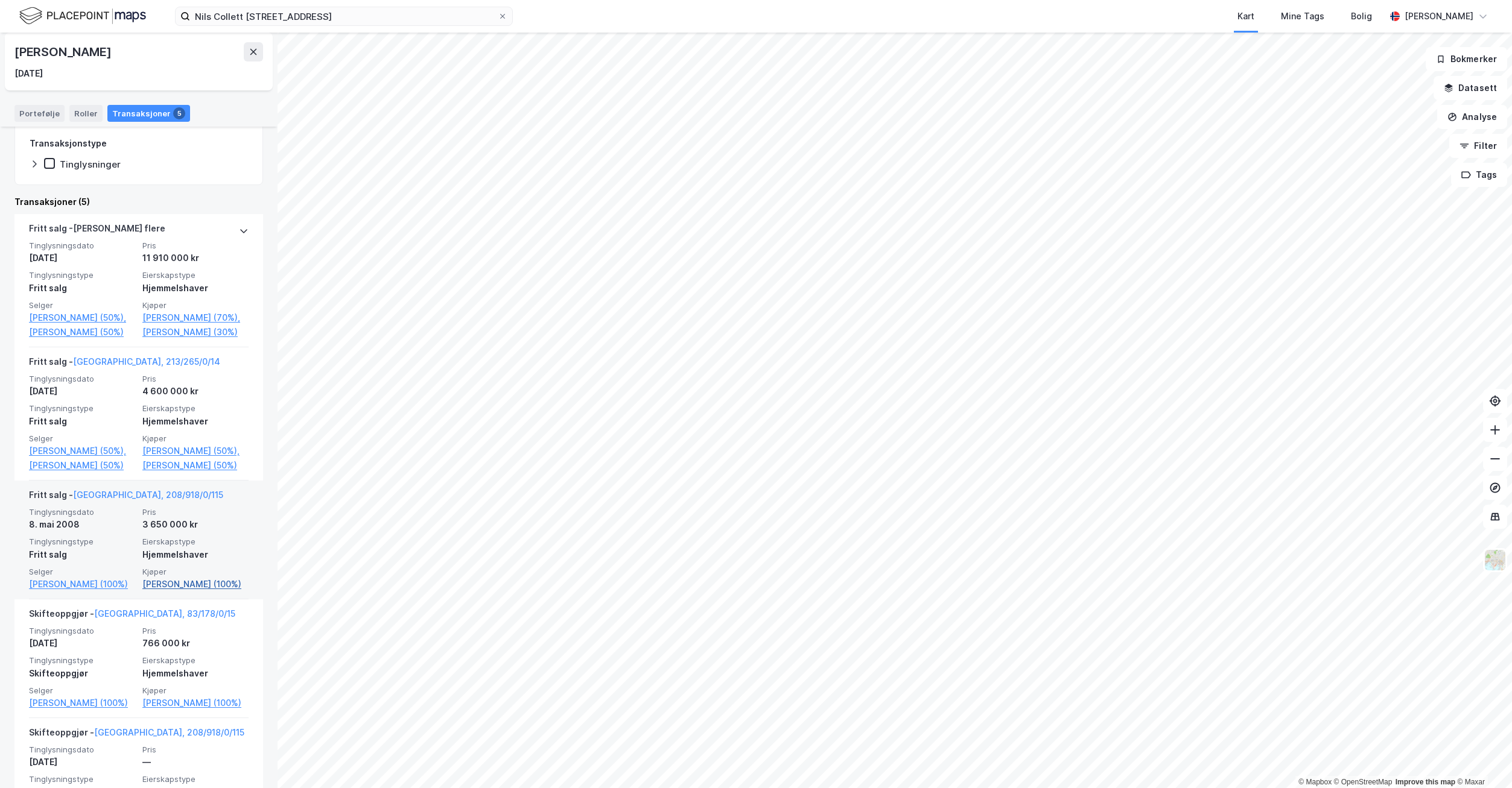
scroll to position [166, 0]
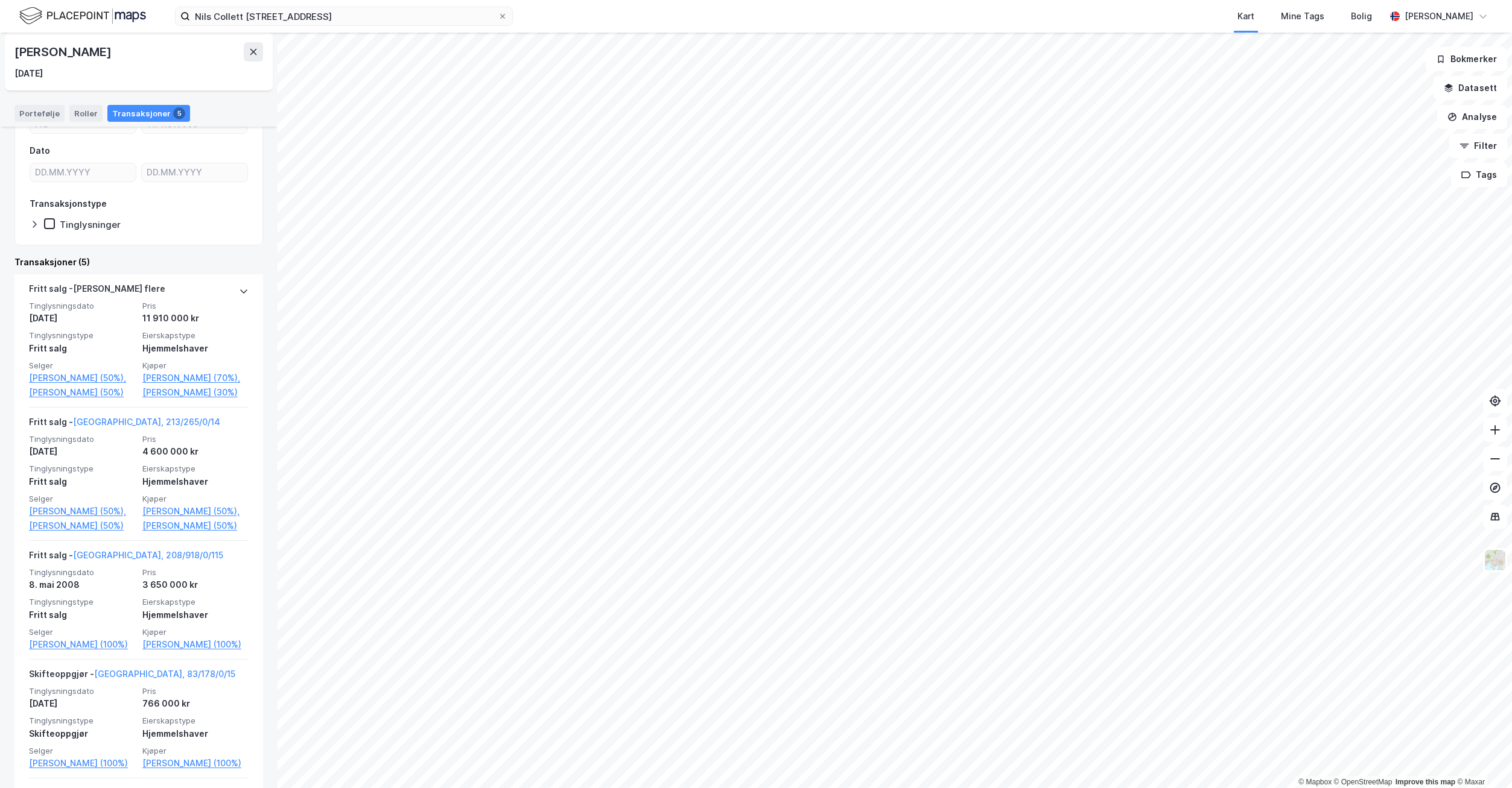
drag, startPoint x: 103, startPoint y: 55, endPoint x: 14, endPoint y: 53, distance: 89.0
click at [14, 53] on div "[PERSON_NAME] [DATE]" at bounding box center [138, 61] width 268 height 58
copy div "[PERSON_NAME]"
